Goal: Task Accomplishment & Management: Use online tool/utility

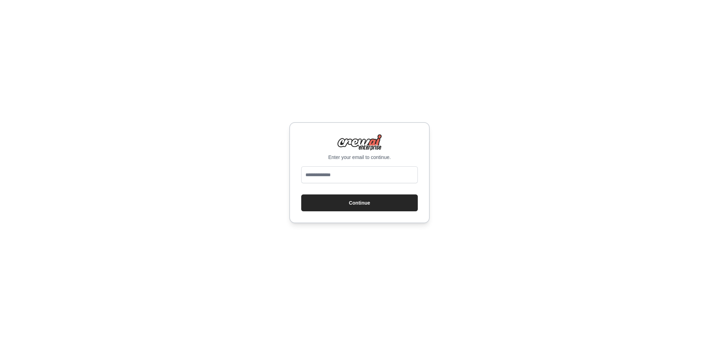
type input "**********"
click at [355, 205] on button "Continue" at bounding box center [359, 202] width 116 height 17
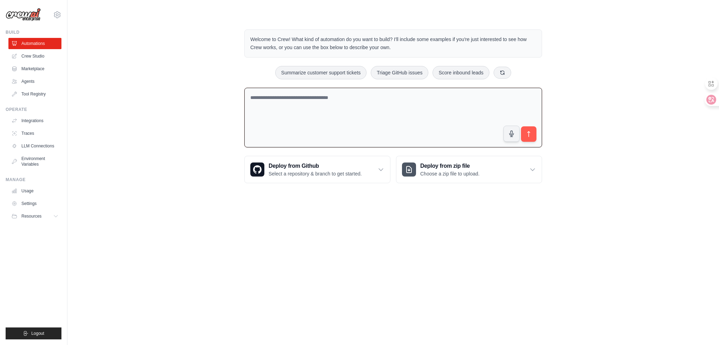
click at [355, 118] on textarea at bounding box center [393, 118] width 298 height 60
click at [35, 193] on link "Usage" at bounding box center [35, 190] width 53 height 11
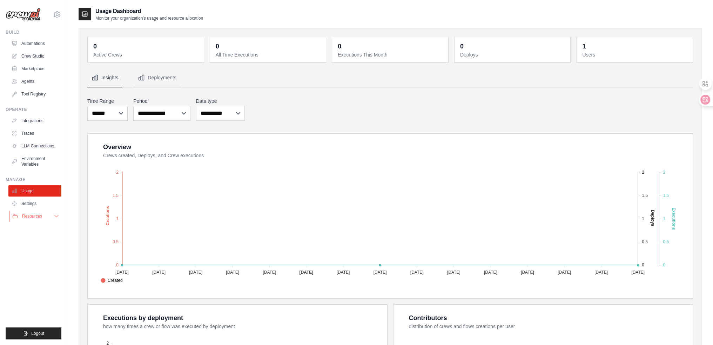
click at [45, 219] on button "Resources" at bounding box center [35, 216] width 53 height 11
click at [29, 118] on link "Integrations" at bounding box center [35, 120] width 53 height 11
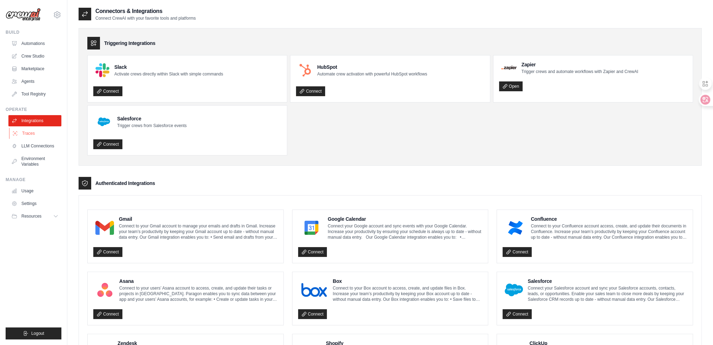
click at [28, 136] on link "Traces" at bounding box center [35, 133] width 53 height 11
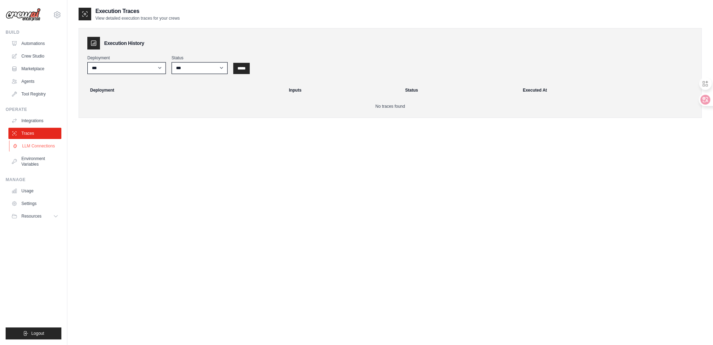
click at [32, 143] on link "LLM Connections" at bounding box center [35, 145] width 53 height 11
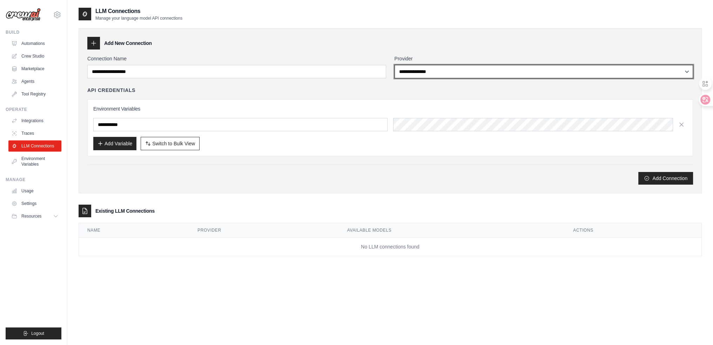
click at [472, 77] on select "**********" at bounding box center [544, 71] width 299 height 13
click at [395, 65] on select "**********" at bounding box center [544, 71] width 299 height 13
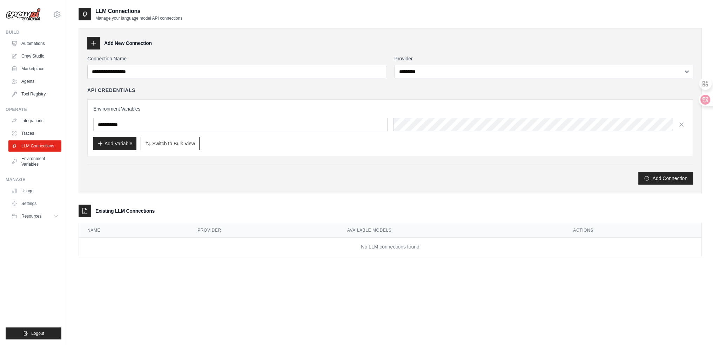
click at [398, 94] on div "API Credentials Environment Variables Add Variable Switch to Bulk View Switch t…" at bounding box center [390, 121] width 606 height 69
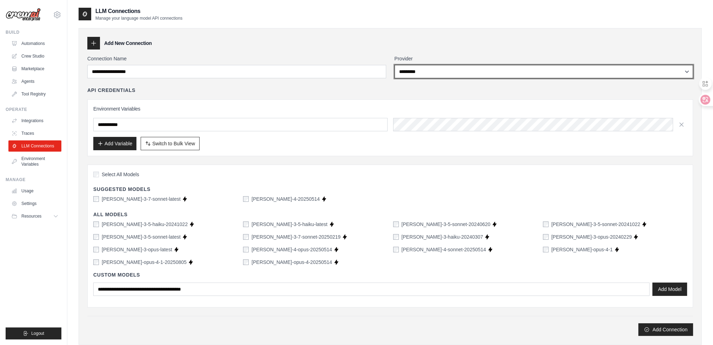
click at [427, 74] on select "**********" at bounding box center [544, 71] width 299 height 13
select select "******"
click at [395, 65] on select "**********" at bounding box center [544, 71] width 299 height 13
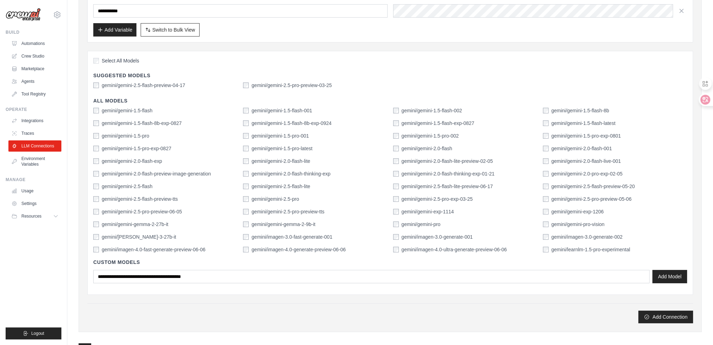
scroll to position [117, 0]
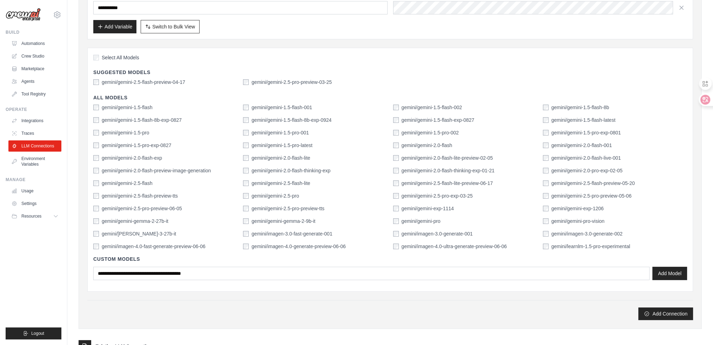
click at [143, 76] on div "Select All Models Suggested Models gemini/gemini-2.5-flash-preview-04-17 gemini…" at bounding box center [390, 170] width 606 height 244
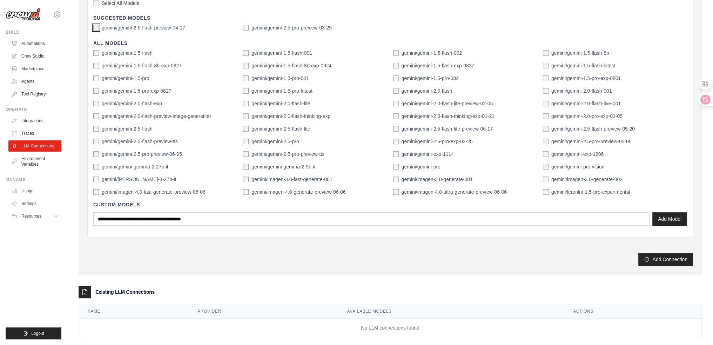
scroll to position [180, 0]
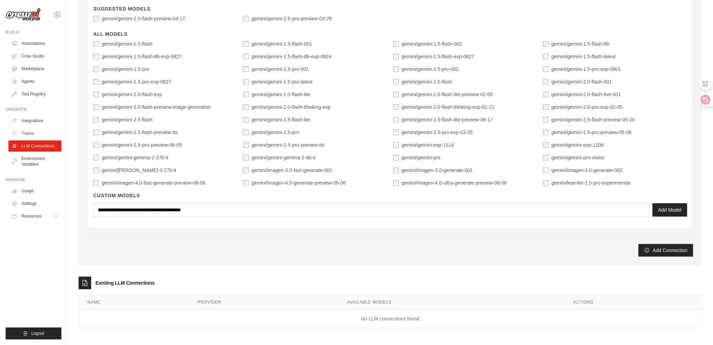
click at [488, 219] on div "Custom Models Add Model" at bounding box center [390, 204] width 594 height 36
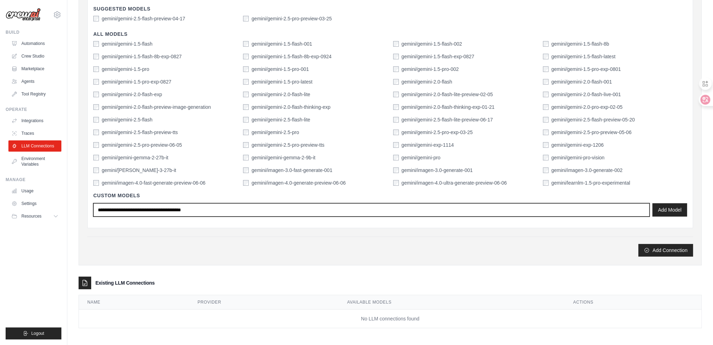
click at [488, 212] on input "text" at bounding box center [371, 209] width 556 height 13
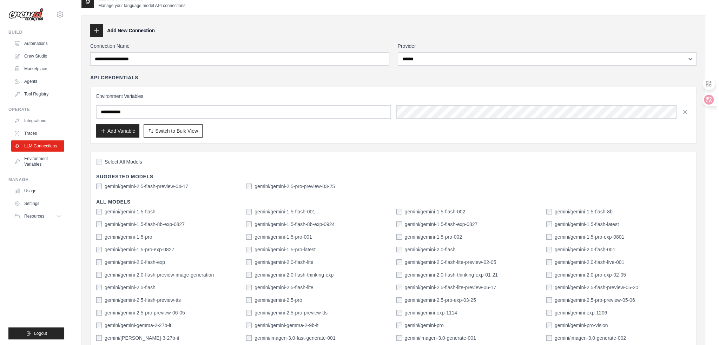
scroll to position [0, 0]
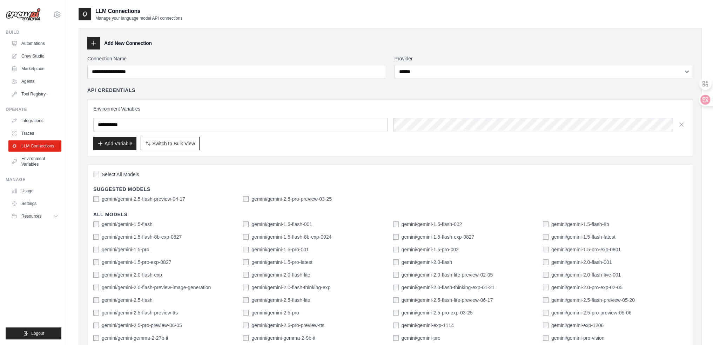
click at [282, 116] on div "Environment Variables Add Variable Switch to Bulk View Switch to Table View" at bounding box center [390, 127] width 594 height 45
click at [281, 119] on input "text" at bounding box center [240, 124] width 294 height 13
click at [408, 148] on div "Add Variable Switch to Bulk View Switch to Table View" at bounding box center [390, 143] width 594 height 13
click at [18, 159] on link "Environment Variables" at bounding box center [35, 161] width 53 height 17
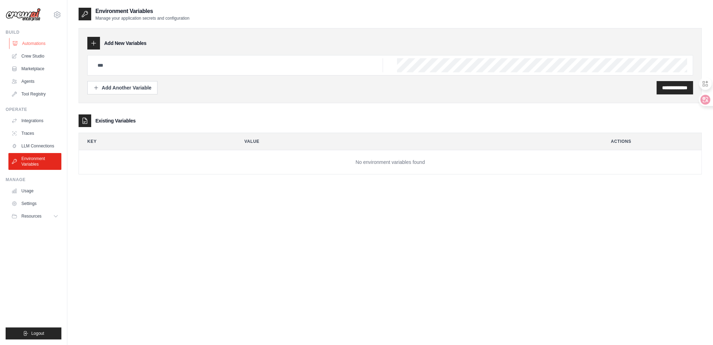
click at [33, 44] on link "Automations" at bounding box center [35, 43] width 53 height 11
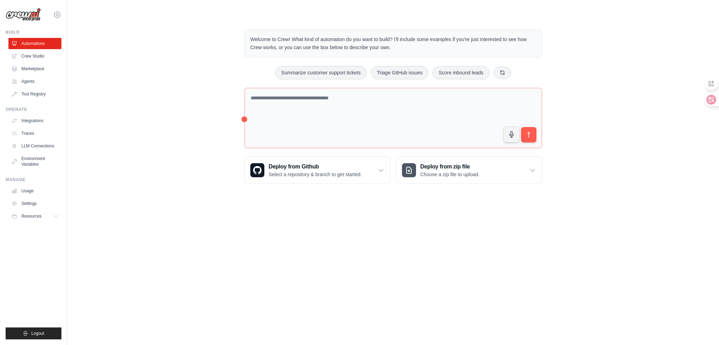
click at [403, 49] on p "Welcome to Crew! What kind of automation do you want to build? I'll include som…" at bounding box center [393, 43] width 286 height 16
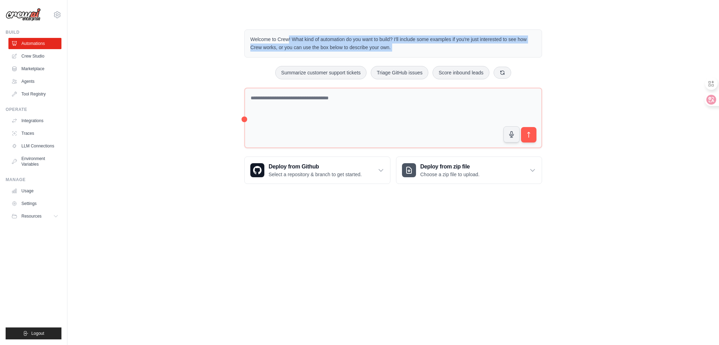
click at [403, 49] on p "Welcome to Crew! What kind of automation do you want to build? I'll include som…" at bounding box center [393, 43] width 286 height 16
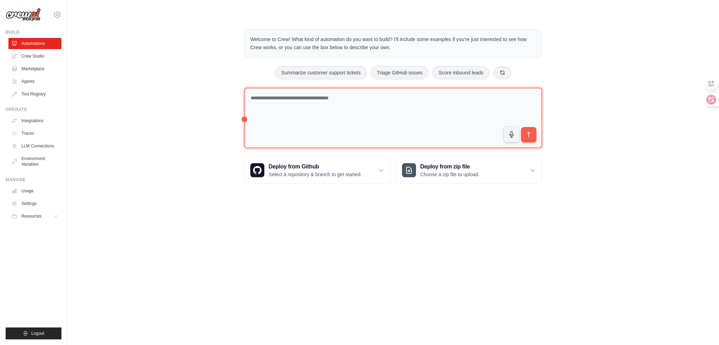
click at [315, 108] on textarea at bounding box center [393, 118] width 298 height 61
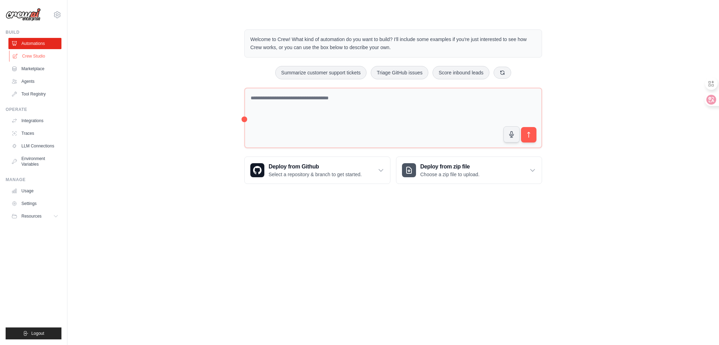
click at [28, 58] on link "Crew Studio" at bounding box center [35, 56] width 53 height 11
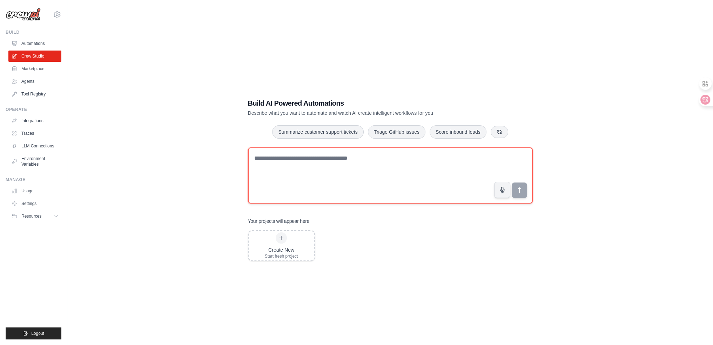
click at [339, 167] on textarea at bounding box center [390, 175] width 285 height 56
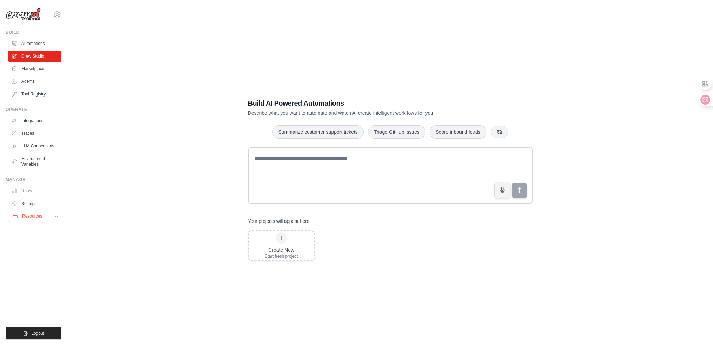
click at [52, 219] on button "Resources" at bounding box center [35, 216] width 53 height 11
click at [50, 218] on button "Resources" at bounding box center [35, 216] width 53 height 11
click at [29, 77] on link "Agents" at bounding box center [35, 81] width 53 height 11
click at [29, 78] on link "Agents" at bounding box center [35, 81] width 53 height 11
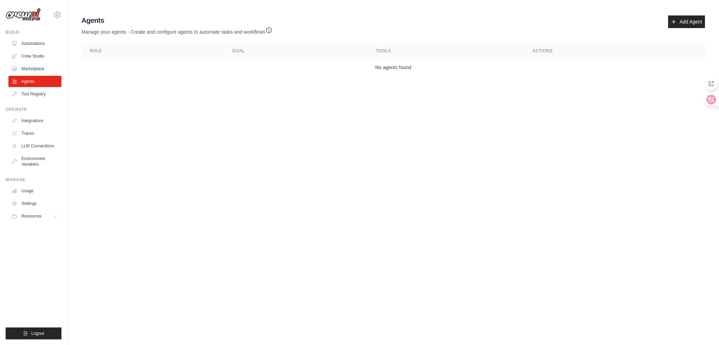
click at [205, 84] on main "Agent Usage Guide To use an agent in your CrewAI project, you can initialize it…" at bounding box center [392, 47] width 651 height 95
click at [36, 219] on button "Resources" at bounding box center [35, 216] width 53 height 11
click at [34, 203] on link "Settings" at bounding box center [35, 203] width 53 height 11
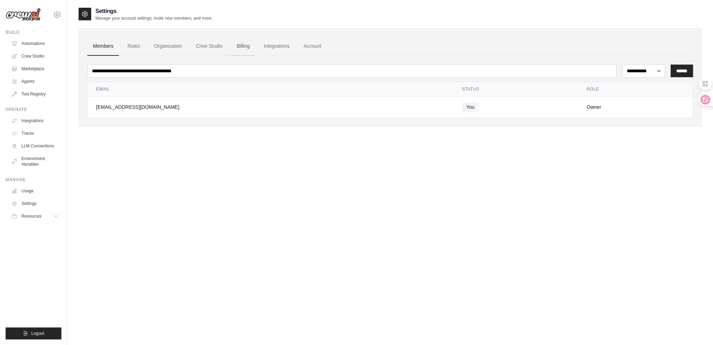
click at [255, 45] on link "Billing" at bounding box center [243, 46] width 24 height 19
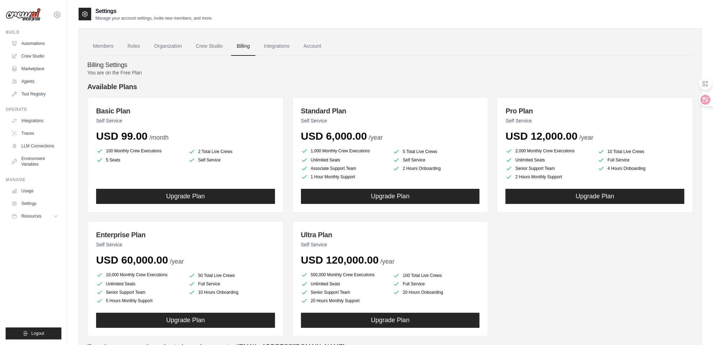
click at [136, 75] on p "You are on the Free Plan" at bounding box center [390, 72] width 606 height 7
click at [219, 89] on h4 "Available Plans" at bounding box center [390, 87] width 606 height 10
click at [283, 46] on link "Integrations" at bounding box center [276, 46] width 37 height 19
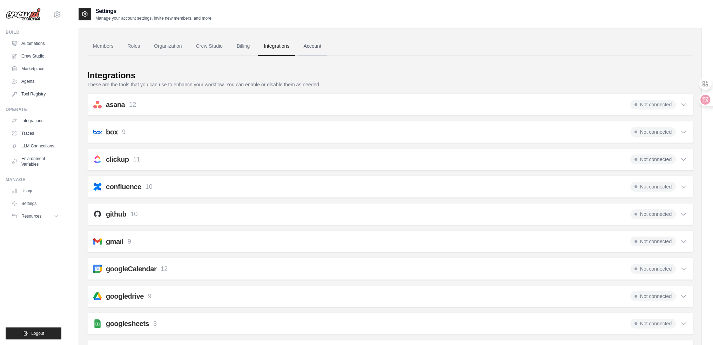
click at [323, 48] on link "Account" at bounding box center [312, 46] width 29 height 19
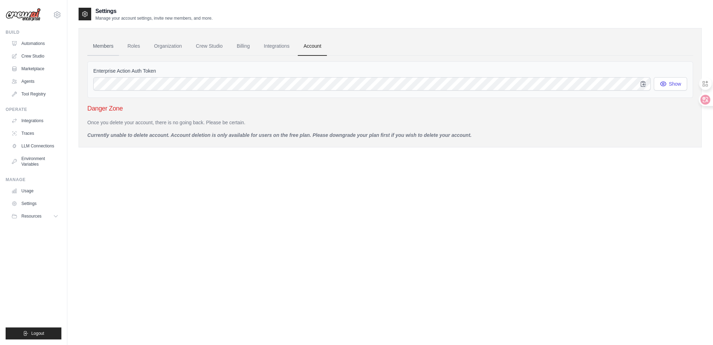
click at [104, 50] on link "Members" at bounding box center [103, 46] width 32 height 19
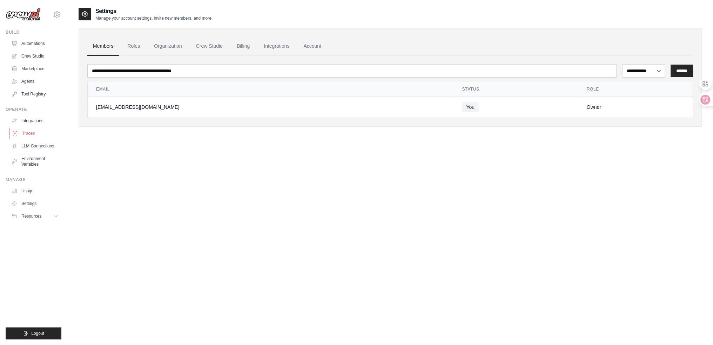
click at [30, 136] on link "Traces" at bounding box center [35, 133] width 53 height 11
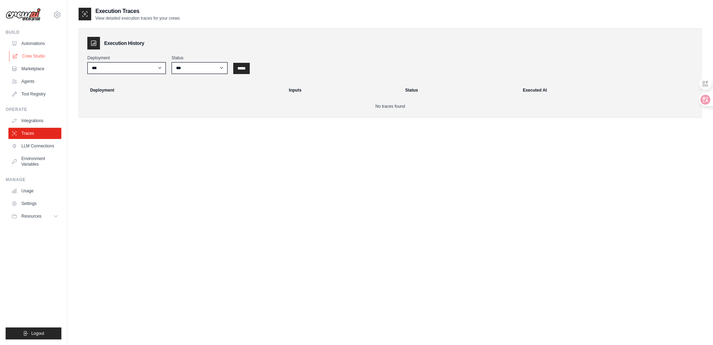
click at [33, 53] on link "Crew Studio" at bounding box center [35, 56] width 53 height 11
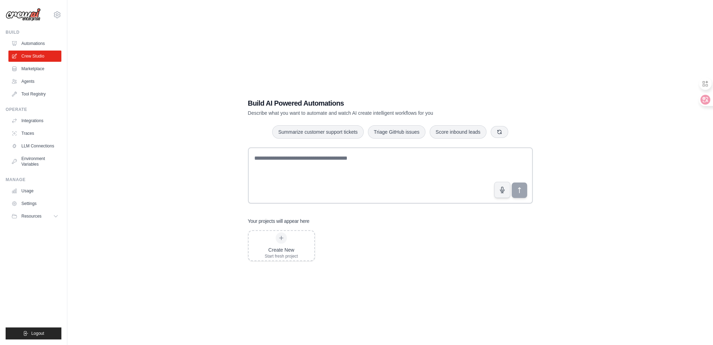
click at [36, 42] on link "Automations" at bounding box center [34, 43] width 53 height 11
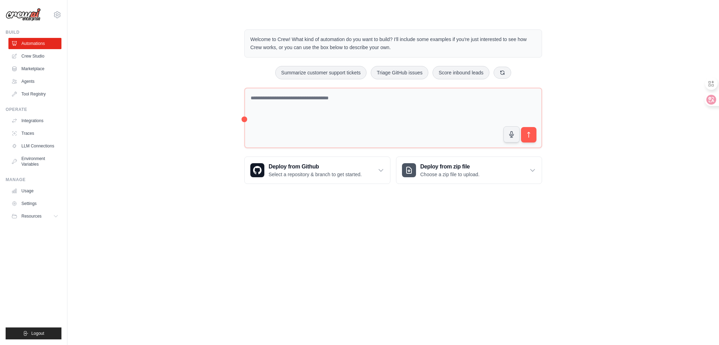
click at [344, 43] on p "Welcome to Crew! What kind of automation do you want to build? I'll include som…" at bounding box center [393, 43] width 286 height 16
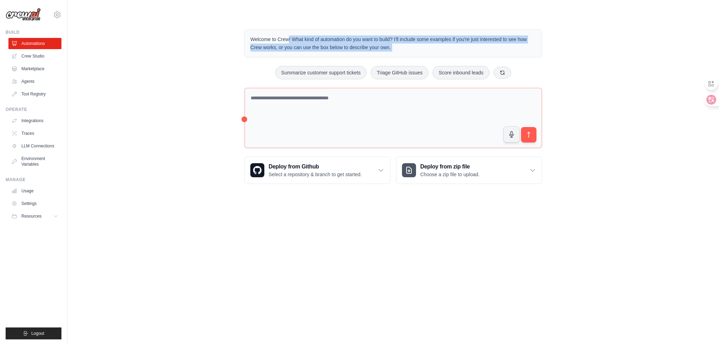
click at [344, 43] on p "Welcome to Crew! What kind of automation do you want to build? I'll include som…" at bounding box center [393, 43] width 286 height 16
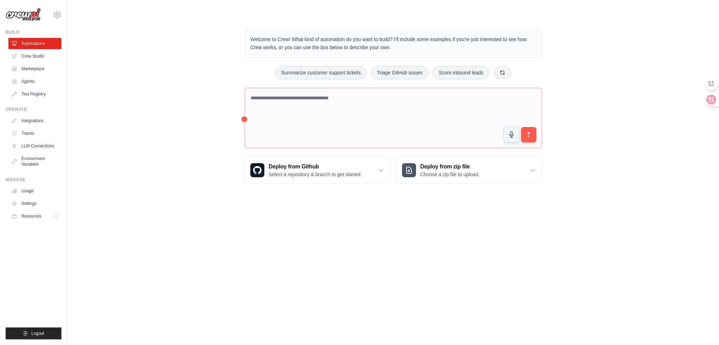
click at [186, 247] on body "shch2019@gmail.com Settings Build Automations Crew Studio" at bounding box center [359, 172] width 719 height 345
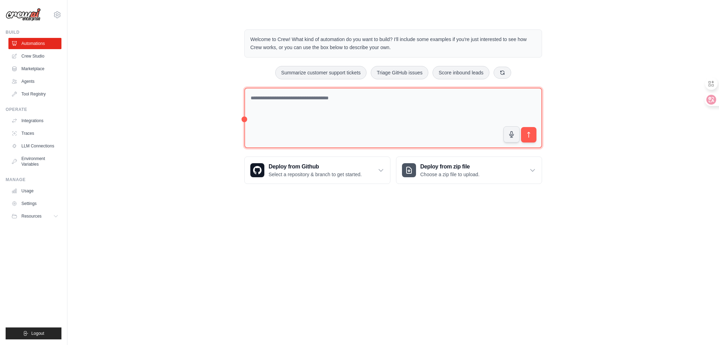
click at [338, 104] on textarea at bounding box center [393, 118] width 298 height 61
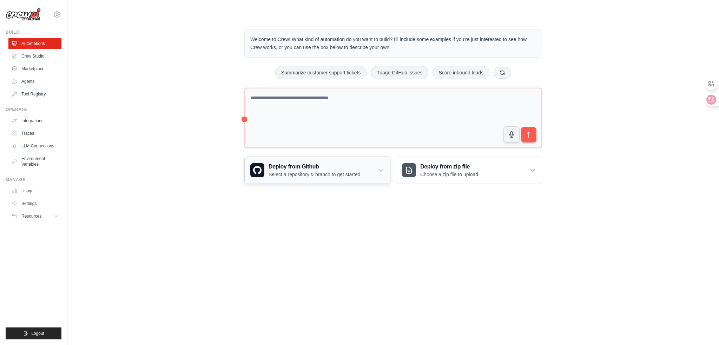
click at [349, 178] on div "Deploy from Github Select a repository & branch to get started." at bounding box center [317, 170] width 145 height 27
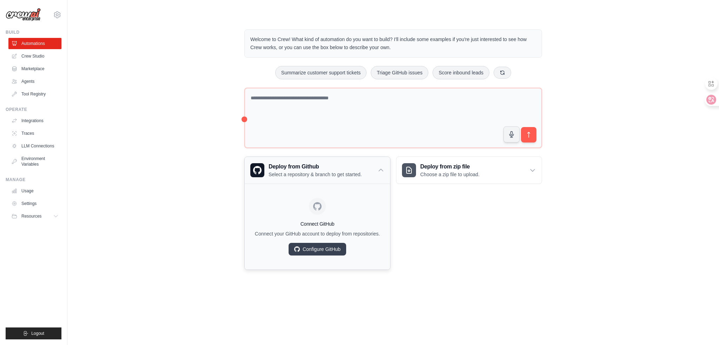
click at [349, 175] on p "Select a repository & branch to get started." at bounding box center [314, 174] width 93 height 7
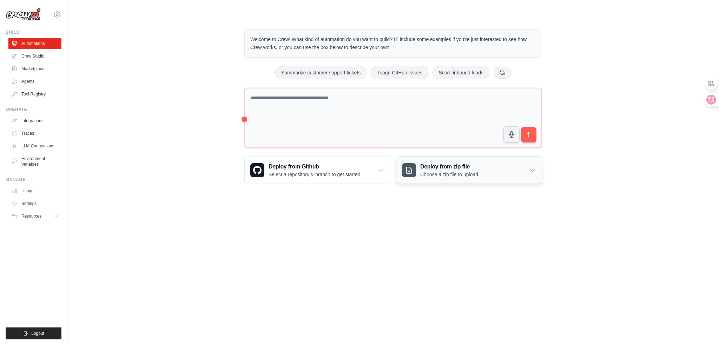
click at [465, 179] on div "Deploy from zip file Choose a zip file to upload." at bounding box center [468, 170] width 145 height 27
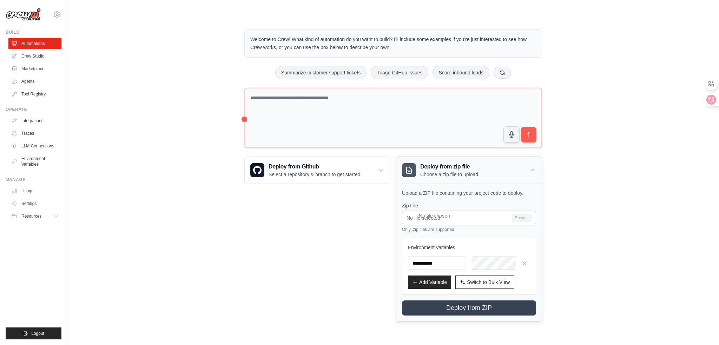
click at [465, 179] on div "Deploy from zip file Choose a zip file to upload." at bounding box center [468, 170] width 145 height 27
click at [295, 200] on div "Deploy from Github Select a repository & branch to get started. Connect GitHub …" at bounding box center [317, 238] width 146 height 165
click at [159, 147] on div "Welcome to Crew! What kind of automation do you want to build? I'll include som…" at bounding box center [393, 175] width 629 height 314
click at [31, 60] on link "Crew Studio" at bounding box center [35, 56] width 53 height 11
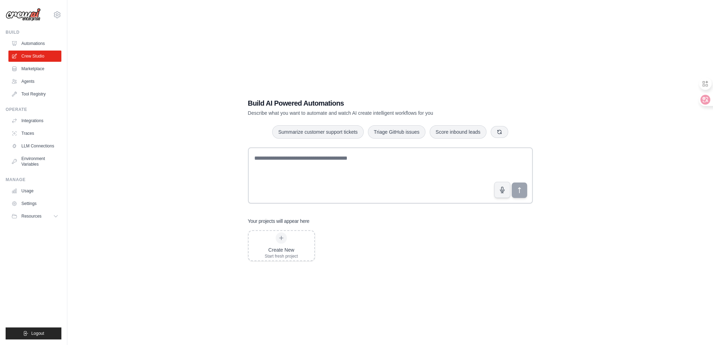
click at [33, 88] on ul "Automations Crew Studio Marketplace Agents Tool Registry" at bounding box center [34, 69] width 53 height 62
click at [34, 118] on link "Integrations" at bounding box center [35, 120] width 53 height 11
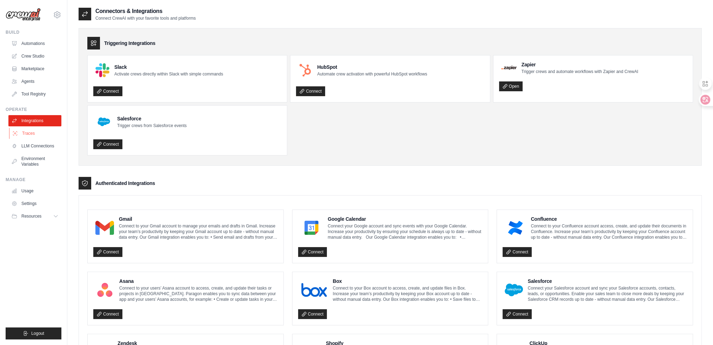
click at [32, 133] on link "Traces" at bounding box center [35, 133] width 53 height 11
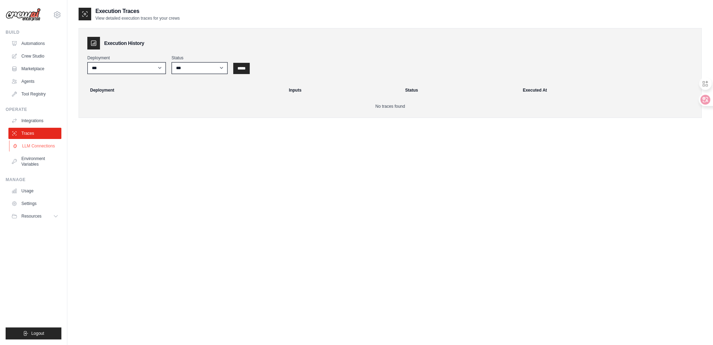
click at [40, 150] on link "LLM Connections" at bounding box center [35, 145] width 53 height 11
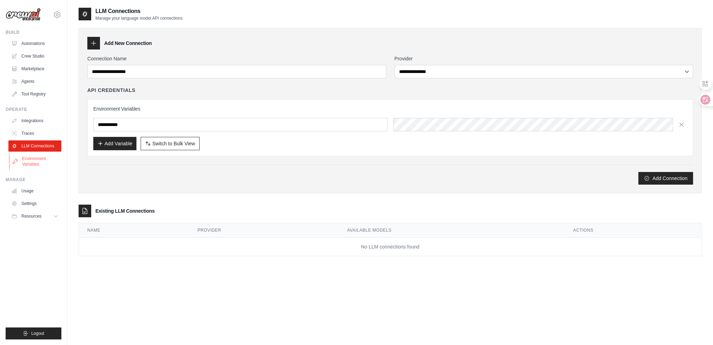
click at [36, 159] on link "Environment Variables" at bounding box center [35, 161] width 53 height 17
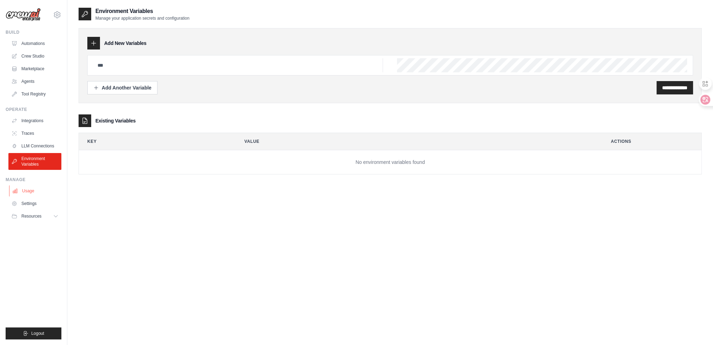
click at [29, 192] on link "Usage" at bounding box center [35, 190] width 53 height 11
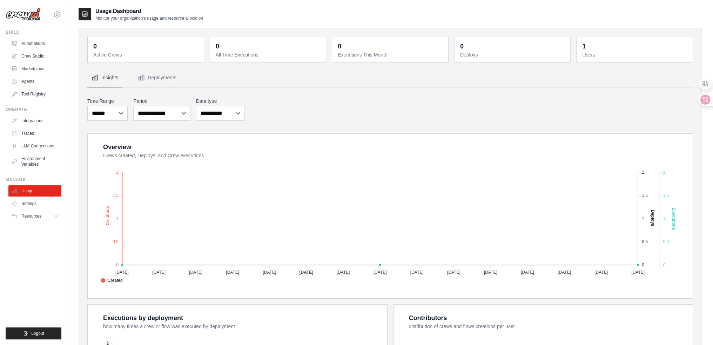
scroll to position [163, 0]
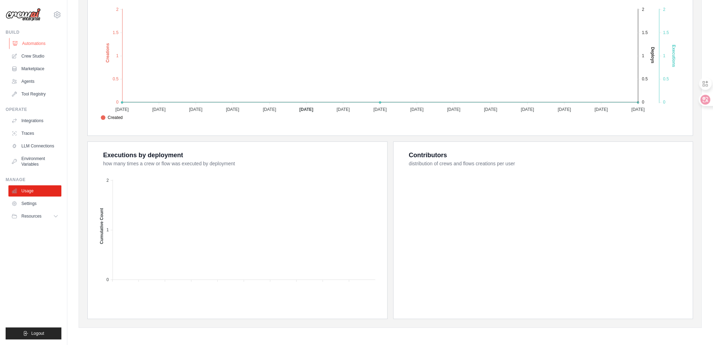
click at [30, 47] on link "Automations" at bounding box center [35, 43] width 53 height 11
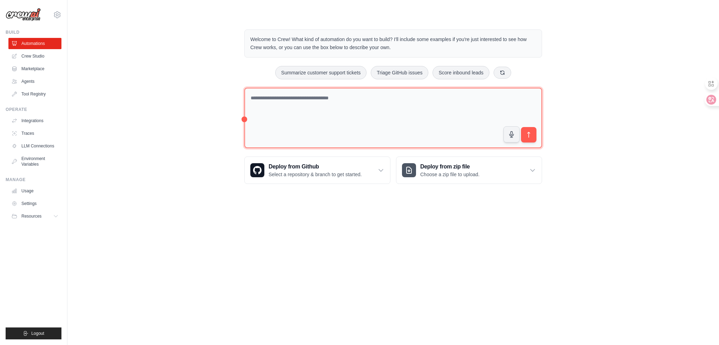
click at [285, 106] on textarea at bounding box center [393, 118] width 298 height 61
type textarea "**********"
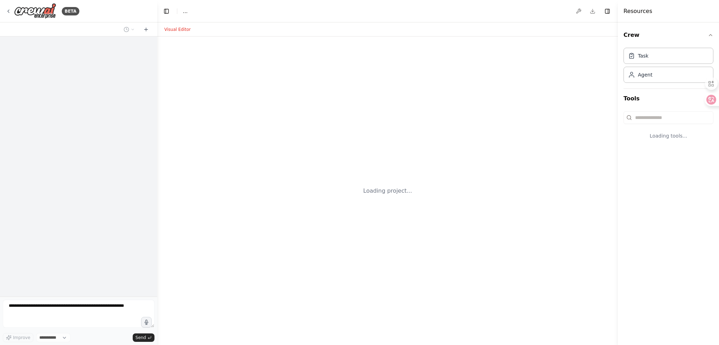
select select "****"
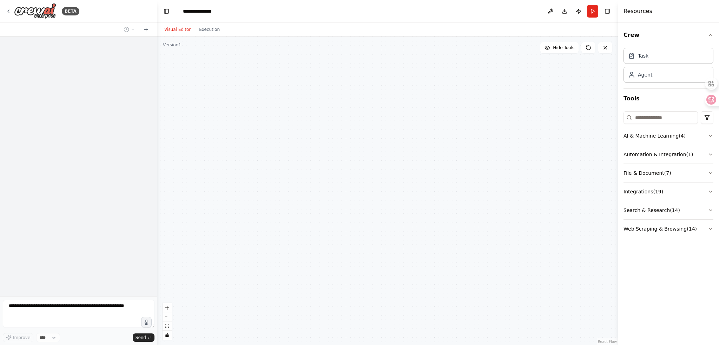
click at [99, 200] on div at bounding box center [78, 166] width 157 height 260
click at [401, 179] on div at bounding box center [387, 190] width 460 height 308
click at [668, 136] on button "AI & Machine Learning ( 4 )" at bounding box center [668, 136] width 90 height 18
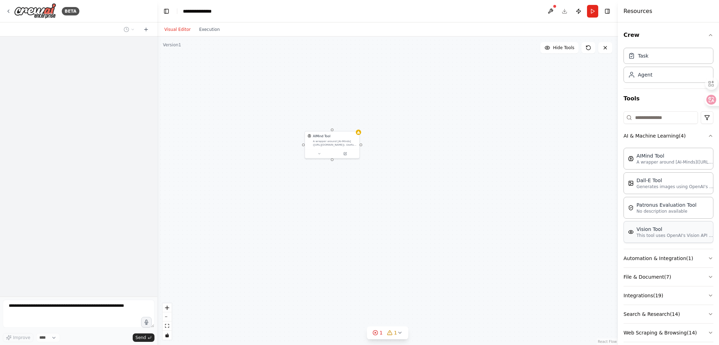
scroll to position [7, 0]
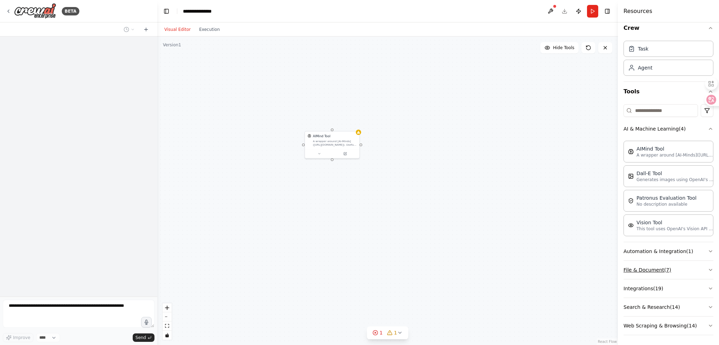
click at [650, 272] on button "File & Document ( 7 )" at bounding box center [668, 270] width 90 height 18
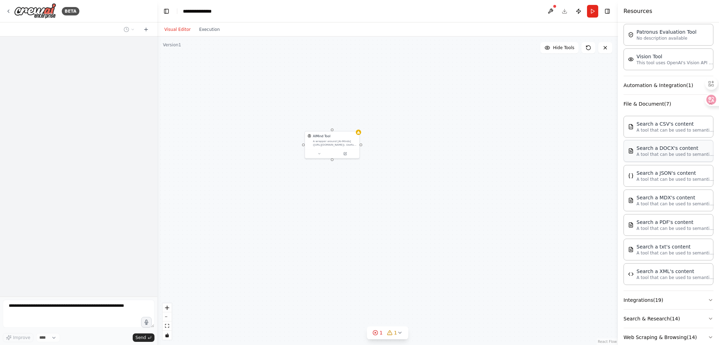
scroll to position [183, 0]
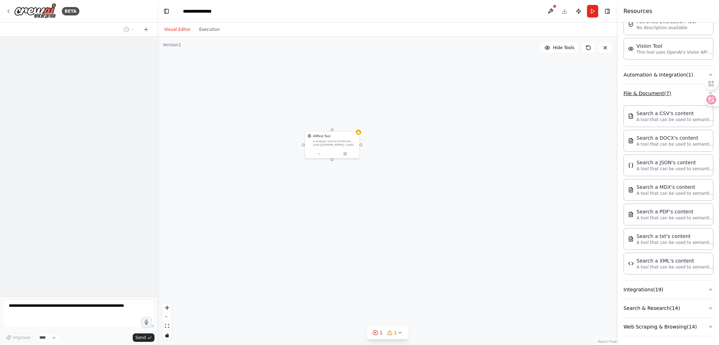
click at [650, 93] on button "File & Document ( 7 )" at bounding box center [668, 93] width 90 height 18
click at [650, 84] on button "Automation & Integration ( 1 )" at bounding box center [668, 75] width 90 height 18
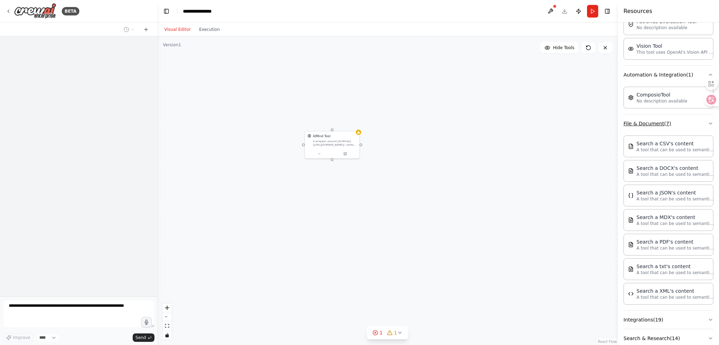
scroll to position [37, 0]
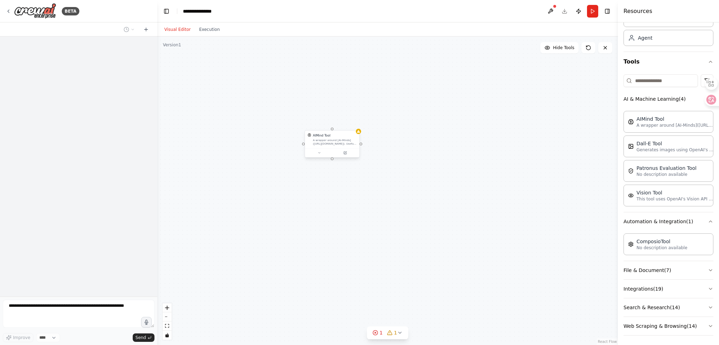
click at [322, 139] on div "A wrapper around [AI-Minds](https://mindsdb.com/minds). Useful for when you nee…" at bounding box center [335, 142] width 44 height 7
click at [325, 140] on div "A wrapper around [AI-Minds]([URL][DOMAIN_NAME]). Useful for when you need answe…" at bounding box center [335, 142] width 44 height 7
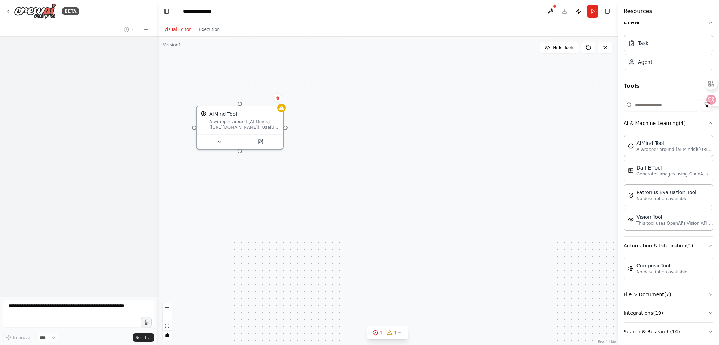
scroll to position [0, 0]
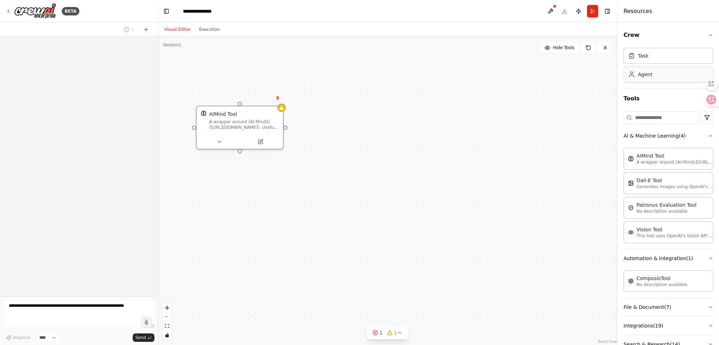
click at [654, 76] on div "Agent" at bounding box center [668, 74] width 90 height 16
click at [648, 119] on input at bounding box center [660, 117] width 74 height 13
drag, startPoint x: 238, startPoint y: 120, endPoint x: 307, endPoint y: 135, distance: 70.1
click at [279, 129] on div "A wrapper around [AI-Minds]([URL][DOMAIN_NAME]). Useful for when you need answe…" at bounding box center [243, 123] width 69 height 11
drag, startPoint x: 309, startPoint y: 164, endPoint x: 420, endPoint y: 99, distance: 127.5
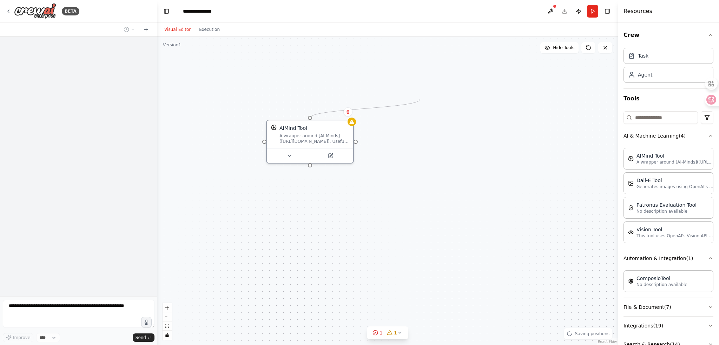
click at [420, 99] on div "AIMind Tool A wrapper around [AI-Minds](https://mindsdb.com/minds). Useful for …" at bounding box center [387, 190] width 460 height 308
click at [321, 141] on div "A wrapper around [AI-Minds]([URL][DOMAIN_NAME]). Useful for when you need answe…" at bounding box center [313, 137] width 69 height 11
click at [635, 38] on button "Crew" at bounding box center [668, 35] width 90 height 20
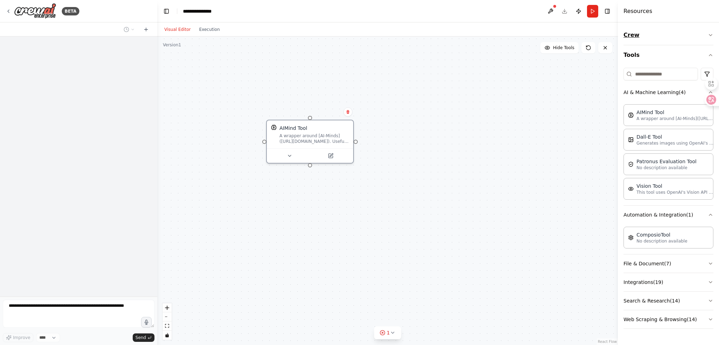
click at [635, 35] on button "Crew" at bounding box center [668, 35] width 90 height 20
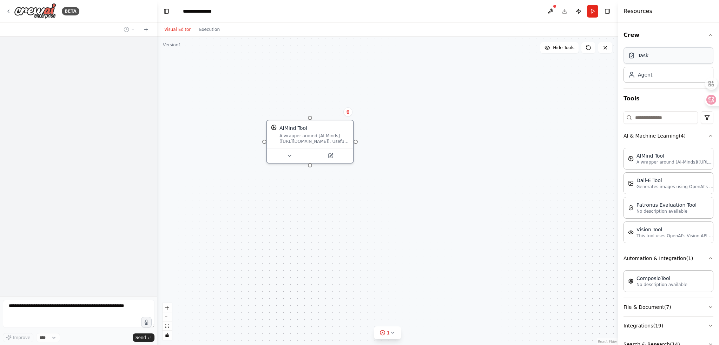
click at [651, 60] on div "Task" at bounding box center [668, 55] width 90 height 16
click at [648, 80] on div "Agent" at bounding box center [668, 74] width 90 height 16
click at [483, 139] on div "AIMind Tool A wrapper around [AI-Minds](https://mindsdb.com/minds). Useful for …" at bounding box center [387, 190] width 460 height 308
click at [210, 222] on div "AIMind Tool A wrapper around [AI-Minds](https://mindsdb.com/minds). Useful for …" at bounding box center [387, 190] width 460 height 308
click at [118, 26] on div at bounding box center [78, 29] width 157 height 14
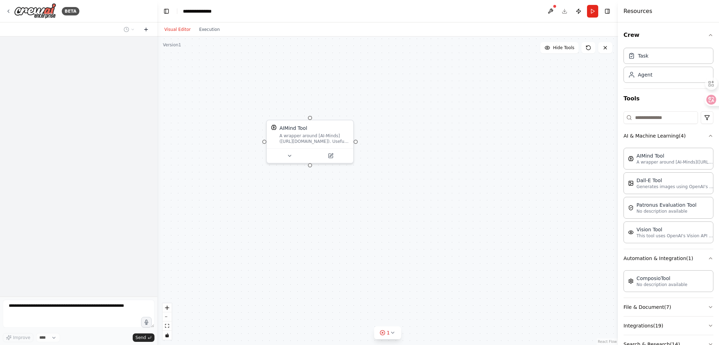
click at [145, 31] on icon at bounding box center [146, 30] width 6 height 6
click at [8, 11] on icon at bounding box center [8, 11] width 1 height 3
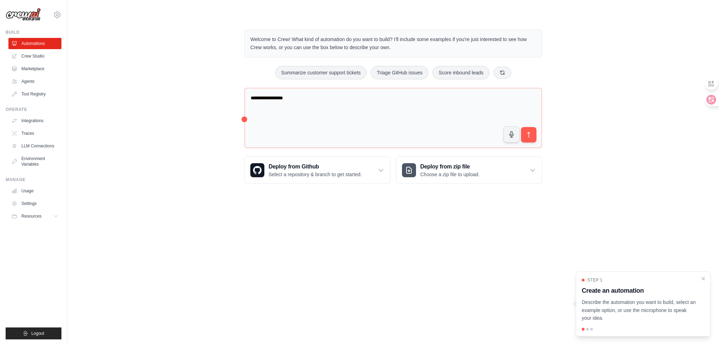
click at [701, 282] on div "Step 1 Create an automation Describe the automation you want to build, select a…" at bounding box center [642, 299] width 123 height 45
click at [38, 56] on link "Crew Studio" at bounding box center [35, 56] width 53 height 11
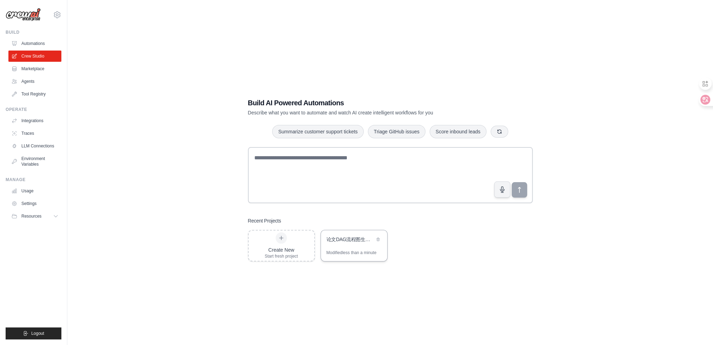
click at [353, 247] on div "论文DAG流程图生成器" at bounding box center [354, 240] width 66 height 20
click at [233, 169] on div "Build AI Powered Automations Describe what you want to automate and watch AI cr…" at bounding box center [390, 179] width 623 height 345
click at [34, 81] on link "Agents" at bounding box center [35, 81] width 53 height 11
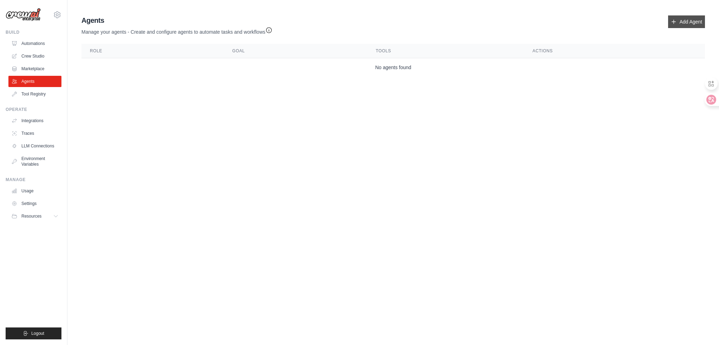
click at [693, 24] on link "Add Agent" at bounding box center [686, 21] width 37 height 13
click at [271, 209] on body "shch2019@gmail.com Settings Build Automations Crew Studio" at bounding box center [359, 172] width 719 height 345
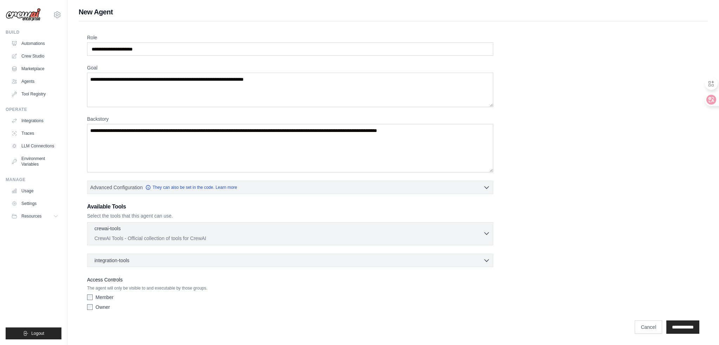
click at [226, 232] on div "crewai-tools 0 selected" at bounding box center [288, 229] width 388 height 8
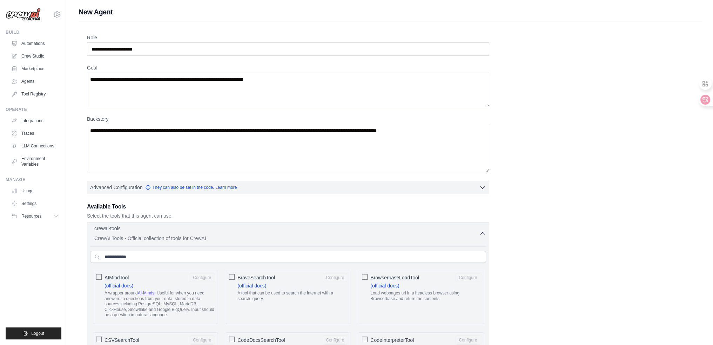
click at [226, 232] on div "crewai-tools 0 selected" at bounding box center [286, 229] width 385 height 8
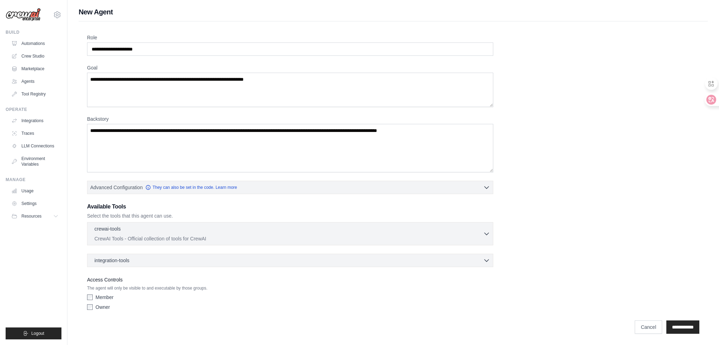
click at [573, 185] on div "Role Goal Backstory Advanced Configuration They can also be set in the code. Le…" at bounding box center [393, 173] width 612 height 279
click at [643, 331] on link "Cancel" at bounding box center [647, 326] width 27 height 13
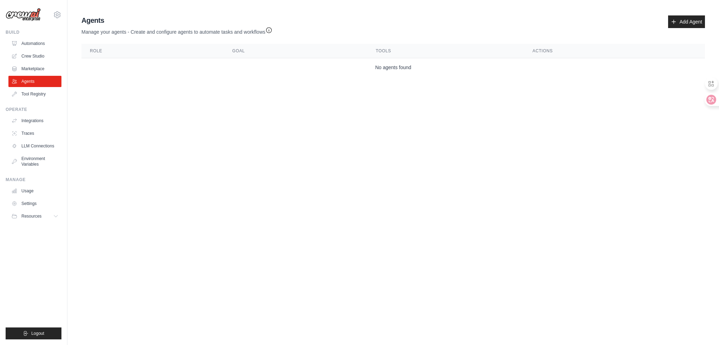
click at [532, 193] on body "shch2019@gmail.com Settings Build Automations Crew Studio" at bounding box center [359, 172] width 719 height 345
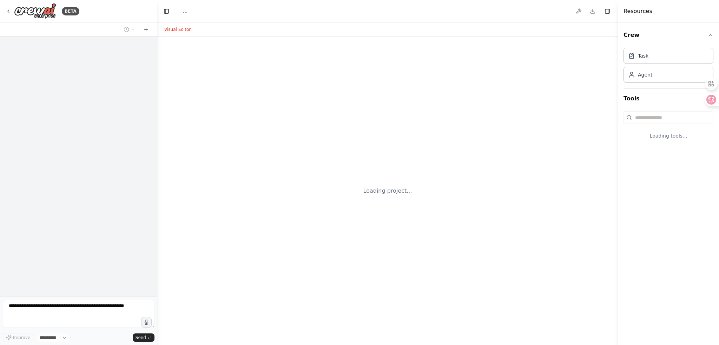
select select "****"
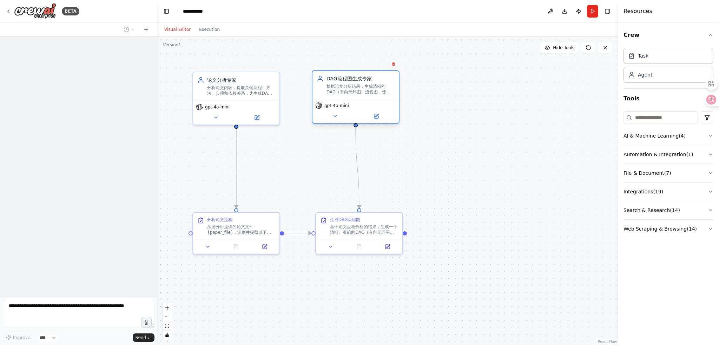
drag, startPoint x: 353, startPoint y: 94, endPoint x: 361, endPoint y: 96, distance: 8.2
click at [361, 96] on div "DAG流程图生成专家 根据论文分析结果，生成清晰的DAG（有向无环图）流程图，使用Mermaid语法或其他可视化格式，准确展示论文中描述的工作流程、数据流或算…" at bounding box center [355, 85] width 86 height 28
click at [247, 230] on div "深度分析提供的论文文件{paper_file}，识别并提取以下关键信息： 1. 论文的核心研究方法和实验设计 2. 数据处理流程和步骤 3. 算法或模型的执行…" at bounding box center [241, 227] width 68 height 11
click at [369, 230] on div "基于论文流程分析的结果，生成一个清晰、准确的DAG（有向无环图）流程图。使用Mermaid语法创建图表，确保： 1. 准确反映论文中描述的工作流程 2. 正确…" at bounding box center [364, 227] width 68 height 11
drag, startPoint x: 359, startPoint y: 89, endPoint x: 365, endPoint y: 91, distance: 6.6
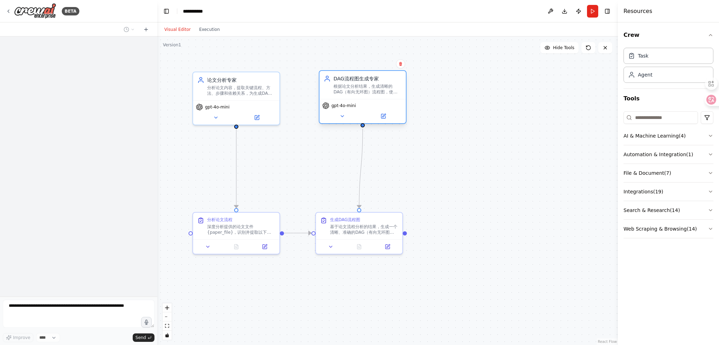
click at [365, 91] on div "根据论文分析结果，生成清晰的DAG（有向无环图）流程图，使用Mermaid语法或其他可视化格式，准确展示论文中描述的工作流程、数据流或算法步骤之间的依赖关系" at bounding box center [367, 89] width 68 height 11
click at [410, 167] on div ".deletable-edge-delete-btn { width: 20px; height: 20px; border: 0px solid #ffff…" at bounding box center [387, 190] width 460 height 308
click at [265, 245] on icon at bounding box center [264, 244] width 3 height 3
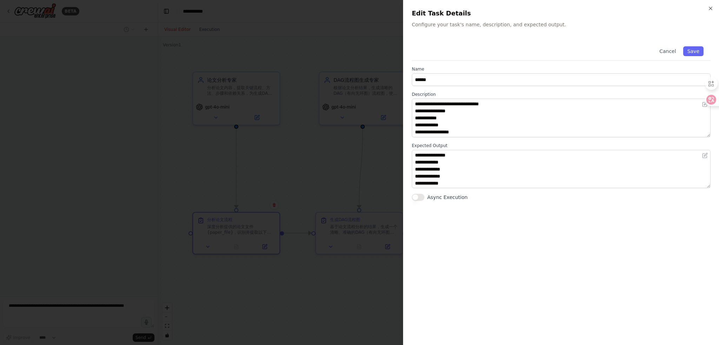
click at [376, 159] on div at bounding box center [359, 172] width 719 height 345
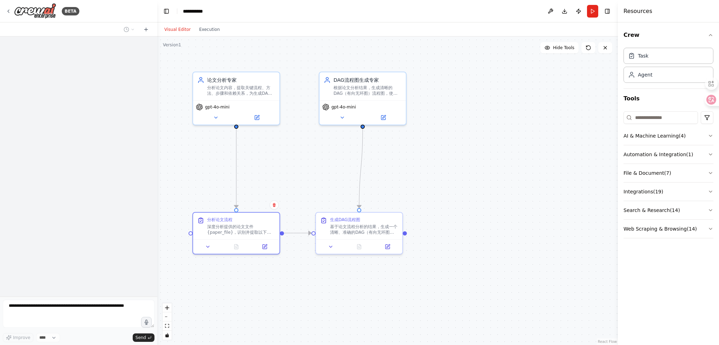
click at [414, 159] on div ".deletable-edge-delete-btn { width: 20px; height: 20px; border: 0px solid #ffff…" at bounding box center [387, 190] width 460 height 308
click at [276, 303] on div ".deletable-edge-delete-btn { width: 20px; height: 20px; border: 0px solid #ffff…" at bounding box center [387, 190] width 460 height 308
click at [385, 244] on button at bounding box center [387, 245] width 24 height 8
click at [385, 244] on button at bounding box center [391, 245] width 24 height 8
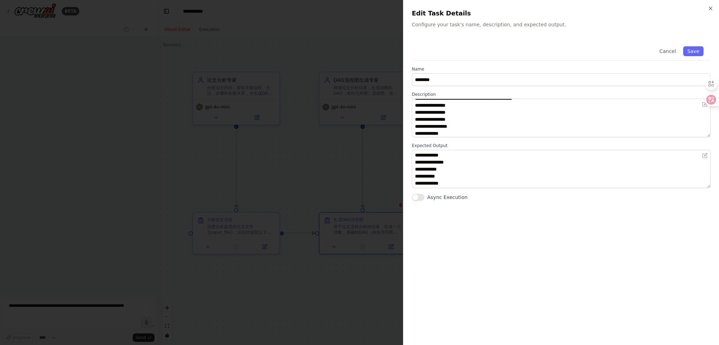
scroll to position [7, 0]
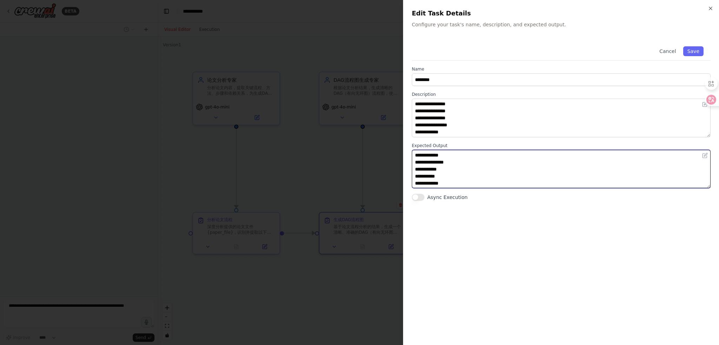
click at [500, 162] on textarea "**********" at bounding box center [561, 169] width 299 height 39
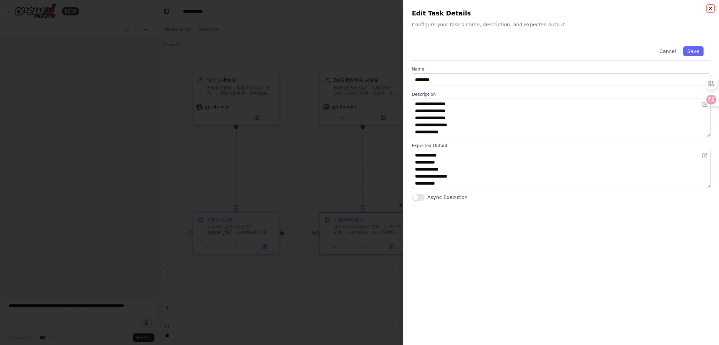
click at [709, 11] on icon "button" at bounding box center [710, 9] width 6 height 6
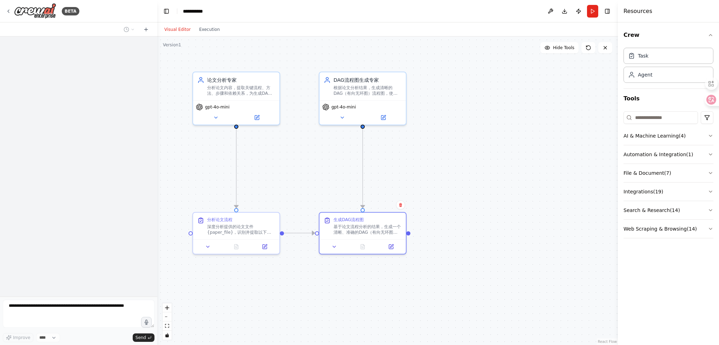
click at [489, 131] on div ".deletable-edge-delete-btn { width: 20px; height: 20px; border: 0px solid #ffff…" at bounding box center [387, 190] width 460 height 308
click at [376, 105] on div "gpt-4o-mini" at bounding box center [362, 105] width 81 height 7
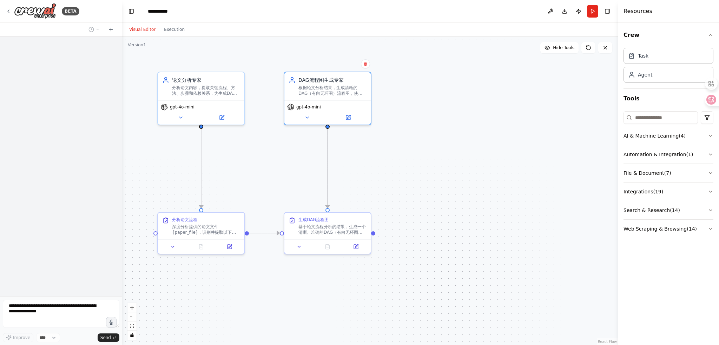
drag, startPoint x: 156, startPoint y: 166, endPoint x: 122, endPoint y: 158, distance: 35.0
click at [122, 158] on div "**********" at bounding box center [359, 172] width 719 height 345
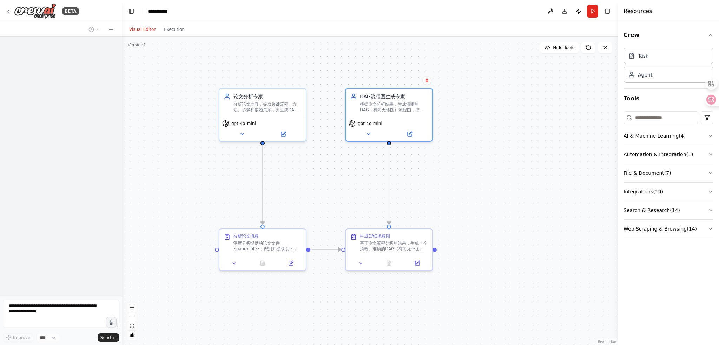
drag, startPoint x: 420, startPoint y: 287, endPoint x: 478, endPoint y: 300, distance: 60.2
click at [478, 300] on div ".deletable-edge-delete-btn { width: 20px; height: 20px; border: 0px solid #ffff…" at bounding box center [369, 190] width 495 height 308
click at [533, 248] on div ".deletable-edge-delete-btn { width: 20px; height: 20px; border: 0px solid #ffff…" at bounding box center [369, 190] width 495 height 308
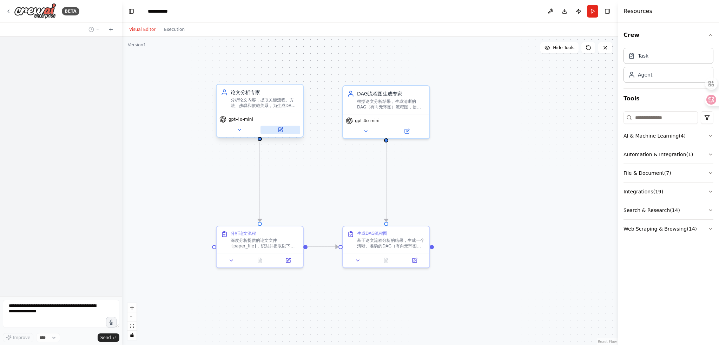
click at [282, 129] on icon at bounding box center [281, 130] width 6 height 6
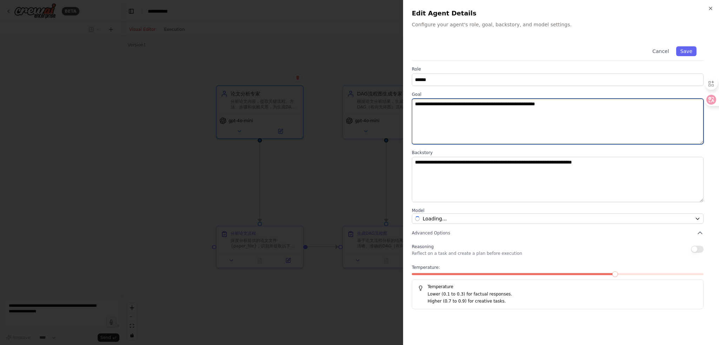
click at [475, 117] on textarea "**********" at bounding box center [558, 122] width 292 height 46
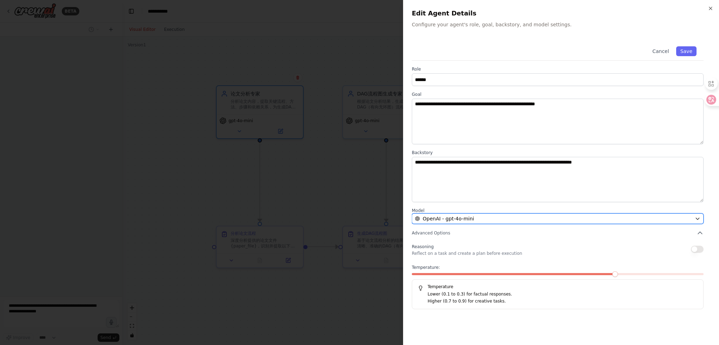
click at [493, 215] on div "OpenAI - gpt-4o-mini" at bounding box center [553, 218] width 277 height 7
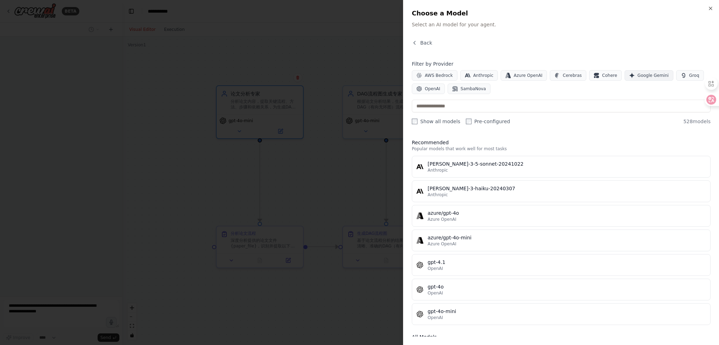
click at [647, 76] on span "Google Gemini" at bounding box center [652, 76] width 31 height 6
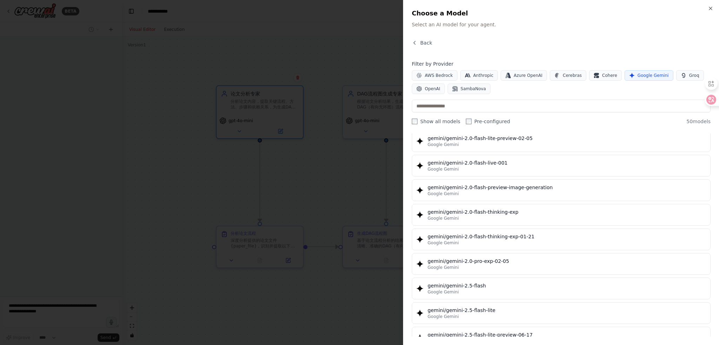
scroll to position [585, 0]
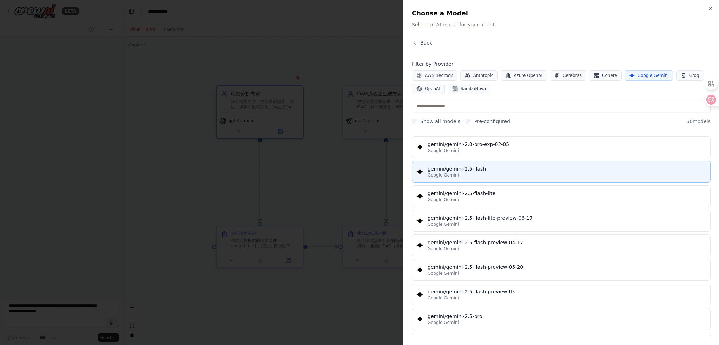
click at [509, 172] on div "Google Gemini" at bounding box center [566, 175] width 278 height 6
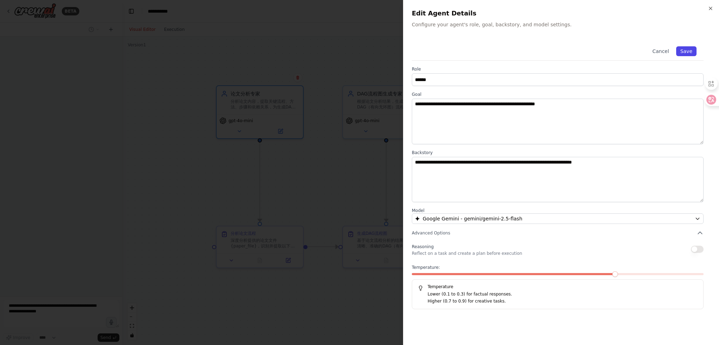
click at [688, 50] on button "Save" at bounding box center [686, 51] width 20 height 10
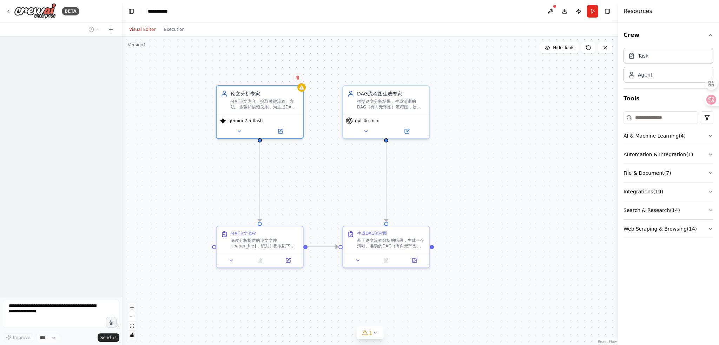
click at [428, 168] on div ".deletable-edge-delete-btn { width: 20px; height: 20px; border: 0px solid #ffff…" at bounding box center [369, 190] width 495 height 308
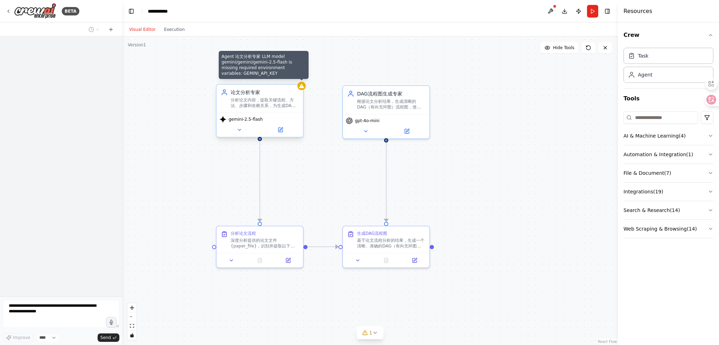
click at [303, 89] on div at bounding box center [301, 86] width 8 height 8
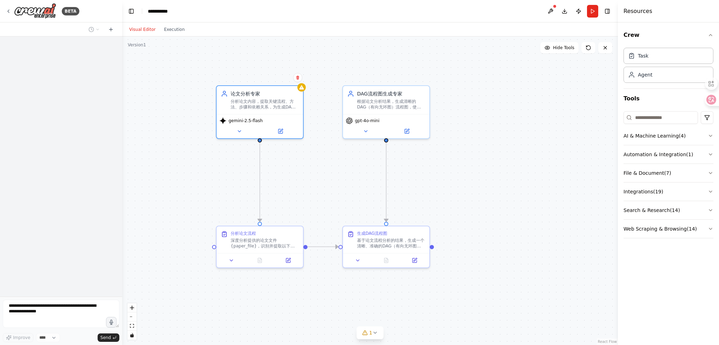
click at [319, 131] on div ".deletable-edge-delete-btn { width: 20px; height: 20px; border: 0px solid #ffff…" at bounding box center [369, 190] width 495 height 308
click at [370, 126] on button at bounding box center [366, 130] width 40 height 8
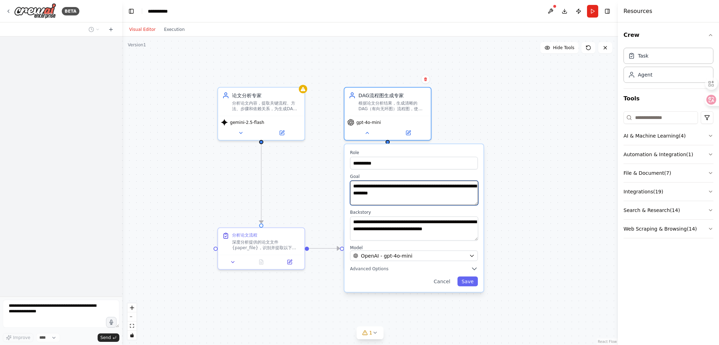
click at [394, 193] on textarea "**********" at bounding box center [414, 193] width 128 height 25
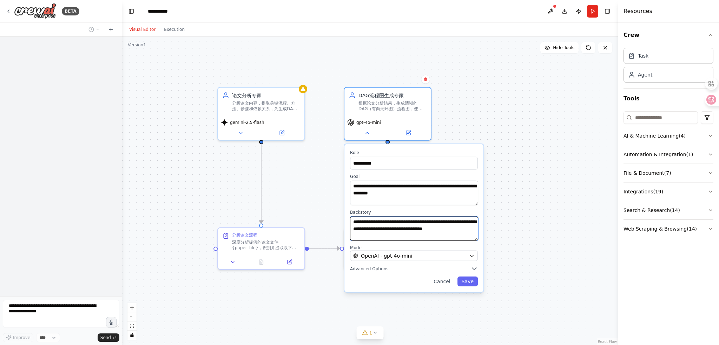
click at [399, 230] on textarea "**********" at bounding box center [414, 228] width 128 height 25
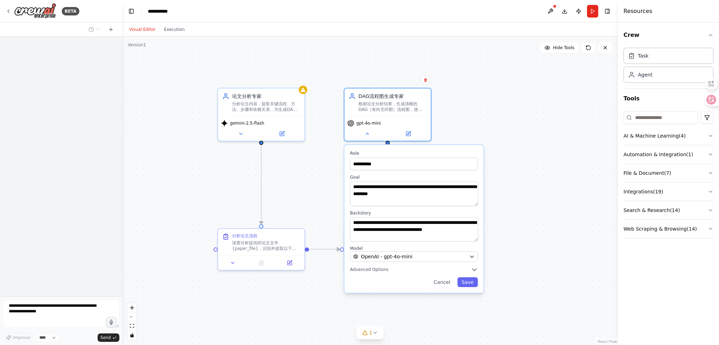
click at [522, 144] on div ".deletable-edge-delete-btn { width: 20px; height: 20px; border: 0px solid #ffff…" at bounding box center [369, 190] width 495 height 308
click at [540, 124] on div ".deletable-edge-delete-btn { width: 20px; height: 20px; border: 0px solid #ffff…" at bounding box center [369, 190] width 495 height 308
click at [650, 74] on div "Agent" at bounding box center [645, 74] width 14 height 7
click at [573, 91] on div ".deletable-edge-delete-btn { width: 20px; height: 20px; border: 0px solid #ffff…" at bounding box center [369, 190] width 495 height 308
click at [452, 283] on button "Cancel" at bounding box center [441, 282] width 25 height 10
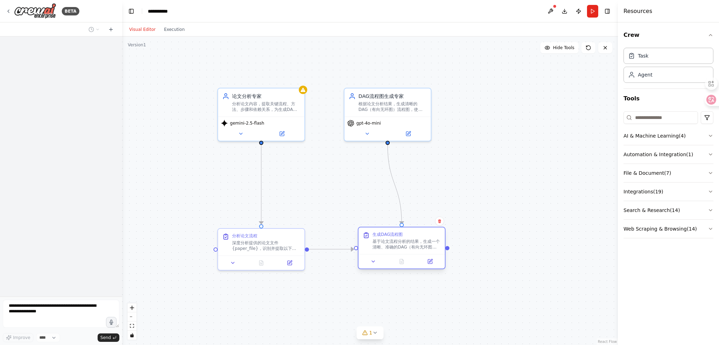
drag, startPoint x: 409, startPoint y: 245, endPoint x: 420, endPoint y: 244, distance: 10.3
click at [420, 244] on div "基于论文流程分析的结果，生成一个清晰、准确的DAG（有向无环图）流程图。使用Mermaid语法创建图表，确保： 1. 准确反映论文中描述的工作流程 2. 正确…" at bounding box center [406, 244] width 68 height 11
click at [368, 263] on icon at bounding box center [366, 262] width 6 height 6
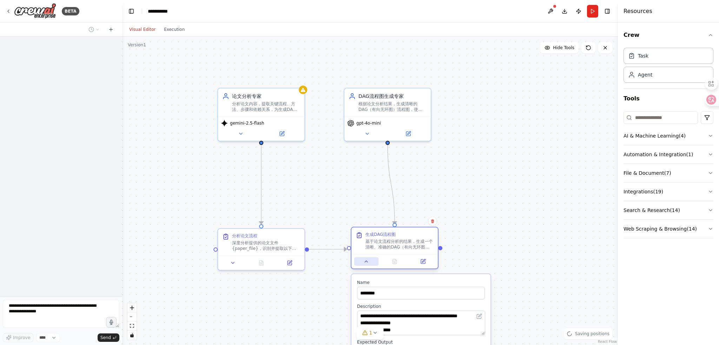
click at [368, 263] on icon at bounding box center [366, 262] width 6 height 6
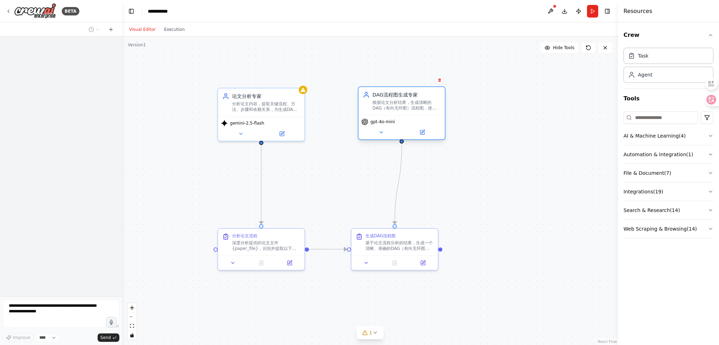
drag, startPoint x: 384, startPoint y: 107, endPoint x: 395, endPoint y: 106, distance: 11.6
click at [395, 106] on div "根据论文分析结果，生成清晰的DAG（有向无环图）流程图，使用Mermaid语法或其他可视化格式，准确展示论文中描述的工作流程、数据流或算法步骤之间的依赖关系" at bounding box center [406, 105] width 68 height 11
click at [389, 129] on button at bounding box center [381, 132] width 40 height 8
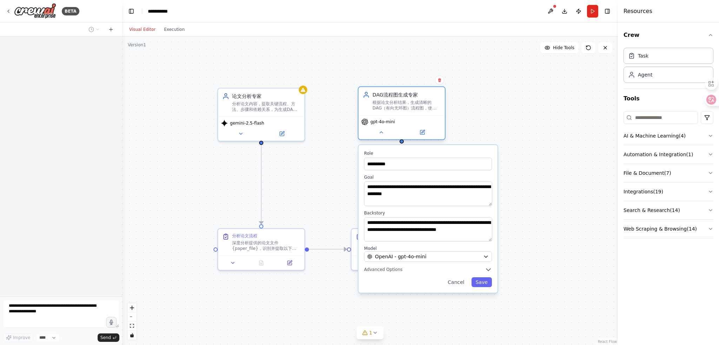
click at [389, 119] on span "gpt-4o-mini" at bounding box center [382, 122] width 25 height 6
click at [418, 131] on button at bounding box center [422, 132] width 40 height 8
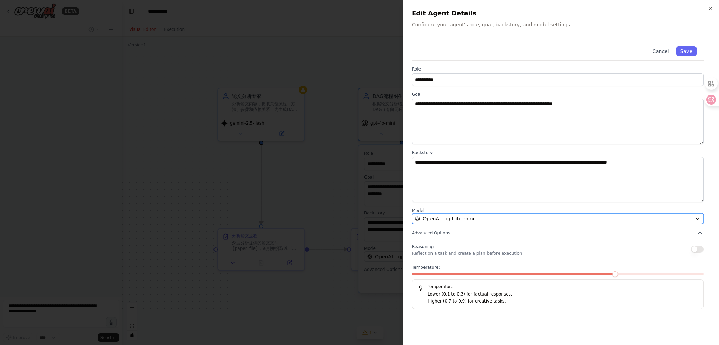
click at [527, 220] on div "OpenAI - gpt-4o-mini" at bounding box center [553, 218] width 277 height 7
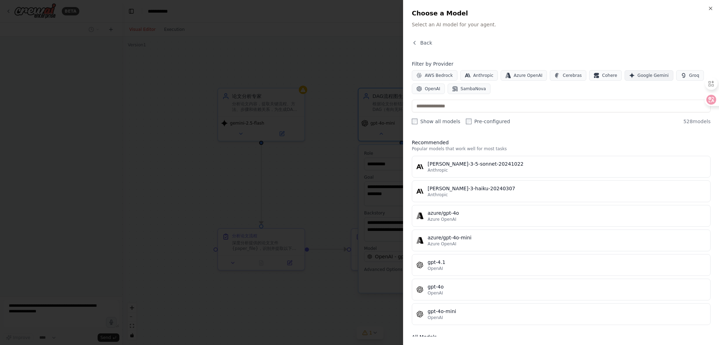
click at [637, 75] on span "Google Gemini" at bounding box center [652, 76] width 31 height 6
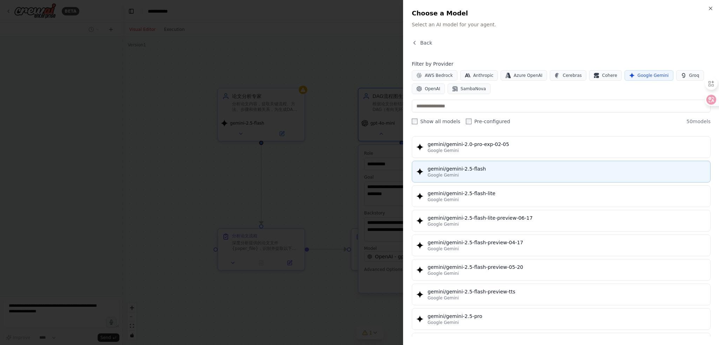
click at [491, 167] on div "gemini/gemini-2.5-flash" at bounding box center [566, 168] width 278 height 7
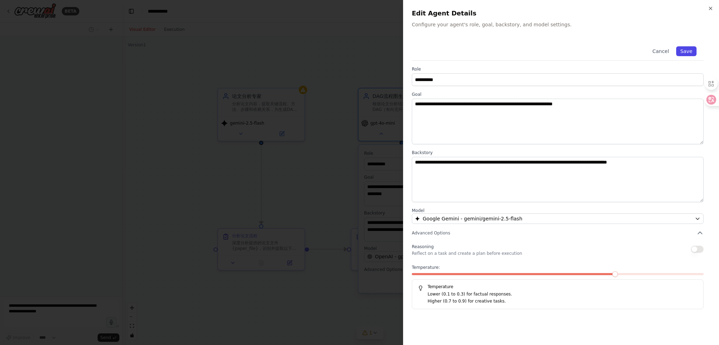
click at [682, 51] on button "Save" at bounding box center [686, 51] width 20 height 10
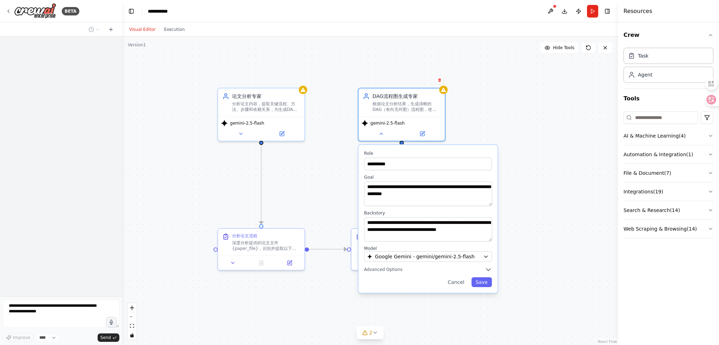
click at [526, 116] on div ".deletable-edge-delete-btn { width: 20px; height: 20px; border: 0px solid #ffff…" at bounding box center [369, 190] width 495 height 308
click at [509, 127] on div ".deletable-edge-delete-btn { width: 20px; height: 20px; border: 0px solid #ffff…" at bounding box center [369, 190] width 495 height 308
click at [378, 133] on button at bounding box center [381, 132] width 40 height 8
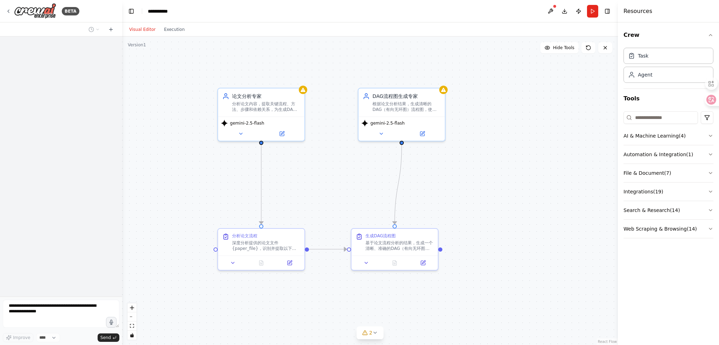
click at [488, 183] on div ".deletable-edge-delete-btn { width: 20px; height: 20px; border: 0px solid #ffff…" at bounding box center [369, 190] width 495 height 308
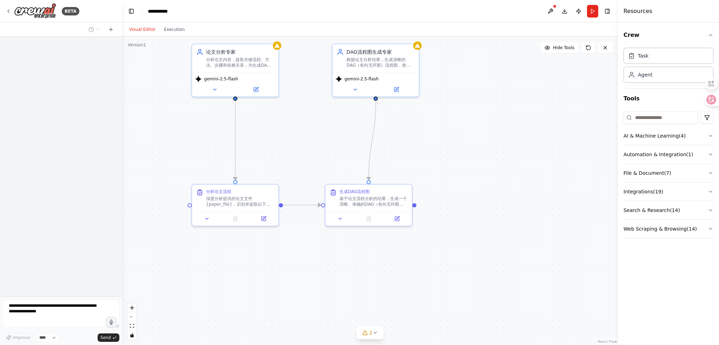
drag, startPoint x: 445, startPoint y: 248, endPoint x: 415, endPoint y: 198, distance: 58.6
click at [415, 198] on div ".deletable-edge-delete-btn { width: 20px; height: 20px; border: 0px solid #ffff…" at bounding box center [369, 190] width 495 height 308
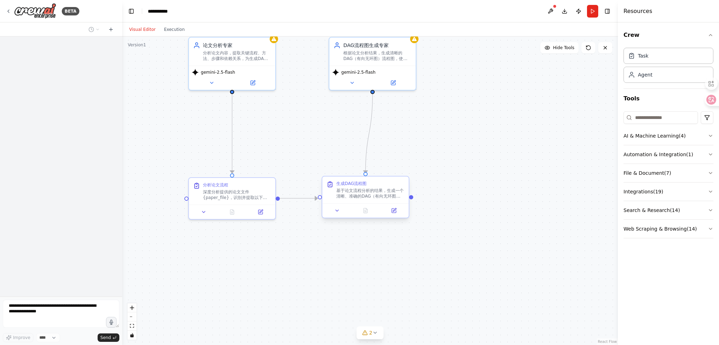
click at [374, 192] on div "基于论文流程分析的结果，生成一个清晰、准确的DAG（有向无环图）流程图。使用Mermaid语法创建图表，确保： 1. 准确反映论文中描述的工作流程 2. 正确…" at bounding box center [370, 193] width 68 height 11
drag, startPoint x: 374, startPoint y: 192, endPoint x: 554, endPoint y: 214, distance: 182.1
click at [537, 209] on div ".deletable-edge-delete-btn { width: 20px; height: 20px; border: 0px solid #ffff…" at bounding box center [369, 190] width 495 height 308
click at [646, 193] on button "Integrations ( 19 )" at bounding box center [668, 191] width 90 height 18
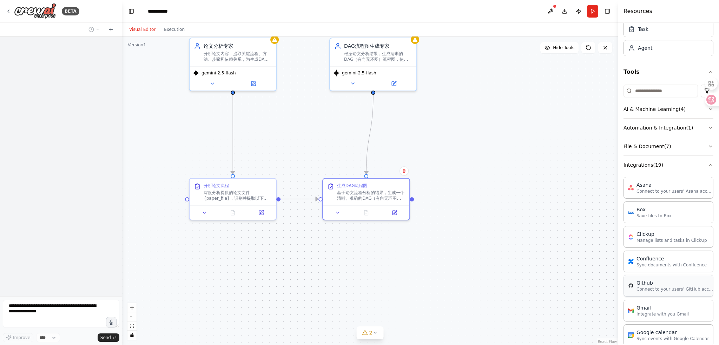
scroll to position [22, 0]
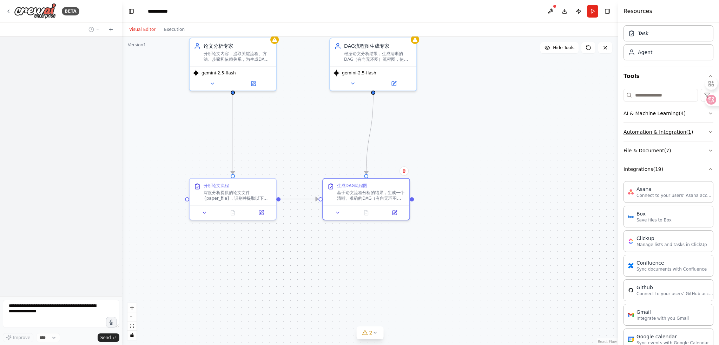
click at [668, 133] on button "Automation & Integration ( 1 )" at bounding box center [668, 132] width 90 height 18
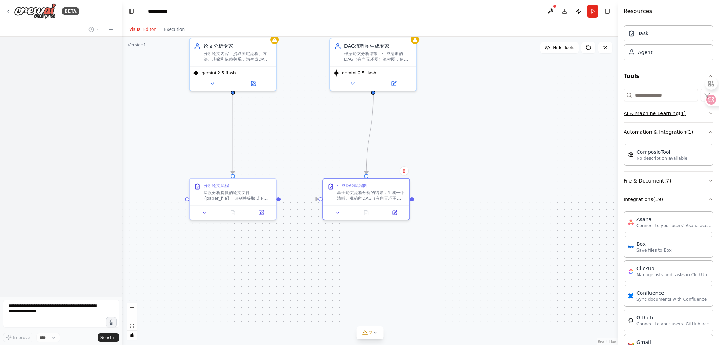
click at [663, 111] on button "AI & Machine Learning ( 4 )" at bounding box center [668, 113] width 90 height 18
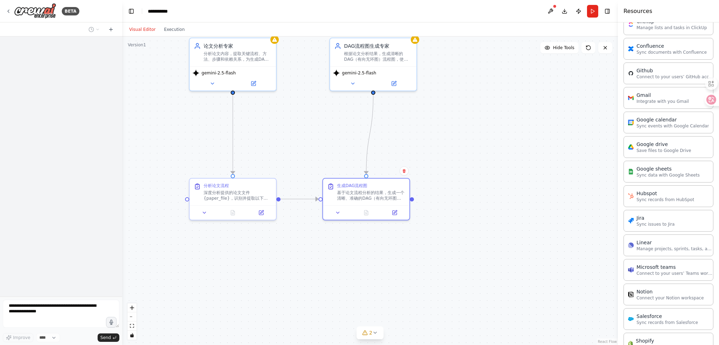
scroll to position [507, 0]
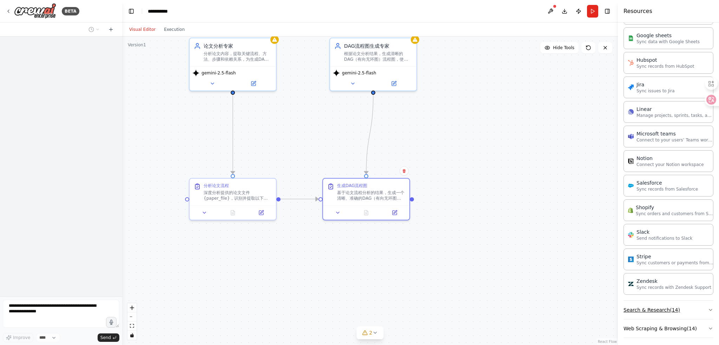
click at [647, 309] on button "Search & Research ( 14 )" at bounding box center [668, 310] width 90 height 18
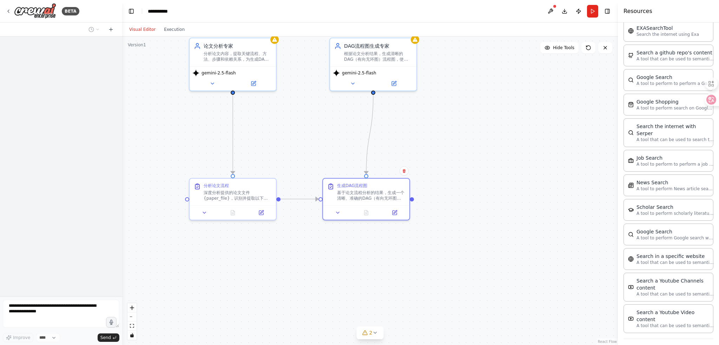
scroll to position [861, 0]
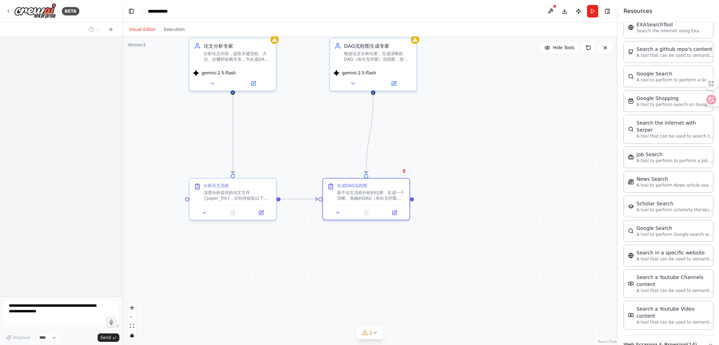
click at [665, 335] on button "Web Scraping & Browsing ( 14 )" at bounding box center [668, 344] width 90 height 18
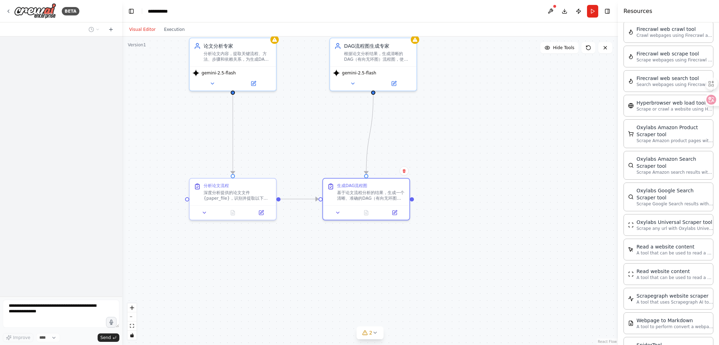
scroll to position [1229, 0]
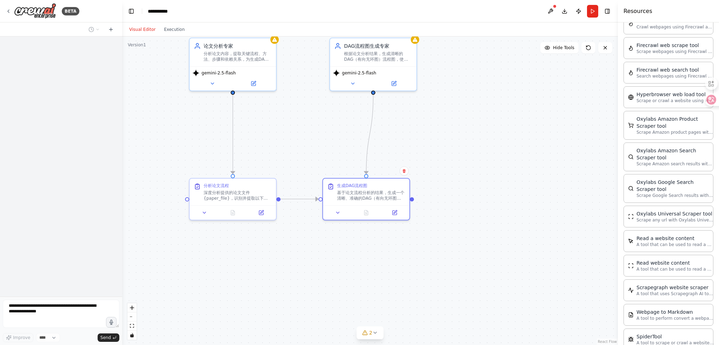
click at [539, 205] on div ".deletable-edge-delete-btn { width: 20px; height: 20px; border: 0px solid #ffff…" at bounding box center [369, 190] width 495 height 308
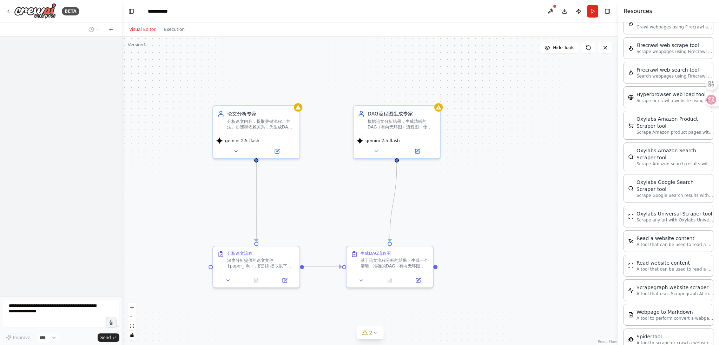
drag, startPoint x: 460, startPoint y: 253, endPoint x: 480, endPoint y: 306, distance: 56.6
click at [480, 306] on div ".deletable-edge-delete-btn { width: 20px; height: 20px; border: 0px solid #ffff…" at bounding box center [369, 190] width 495 height 308
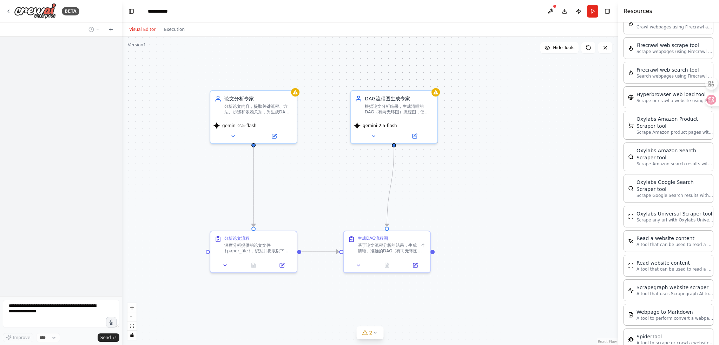
click at [507, 255] on div ".deletable-edge-delete-btn { width: 20px; height: 20px; border: 0px solid #ffff…" at bounding box center [369, 190] width 495 height 308
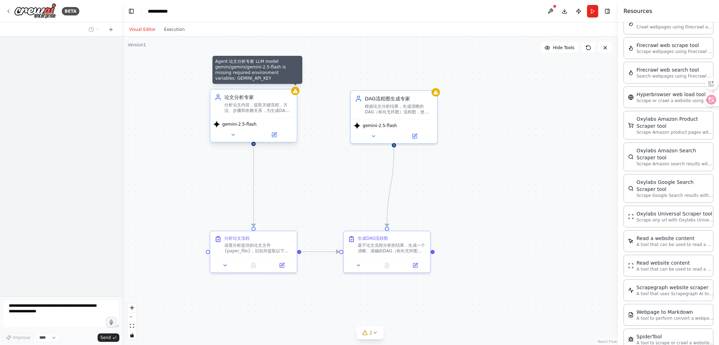
click at [297, 92] on icon at bounding box center [295, 91] width 5 height 4
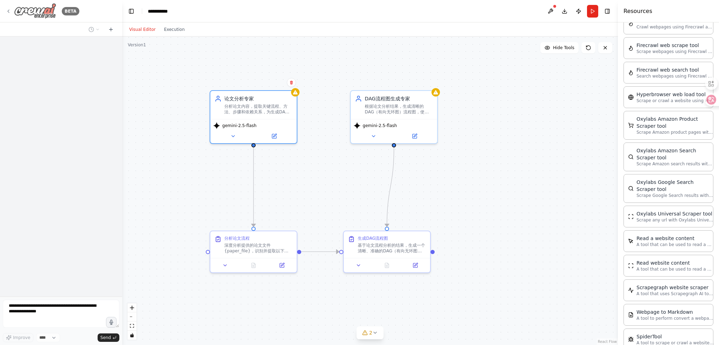
click at [7, 10] on icon at bounding box center [9, 11] width 6 height 6
